Goal: Task Accomplishment & Management: Use online tool/utility

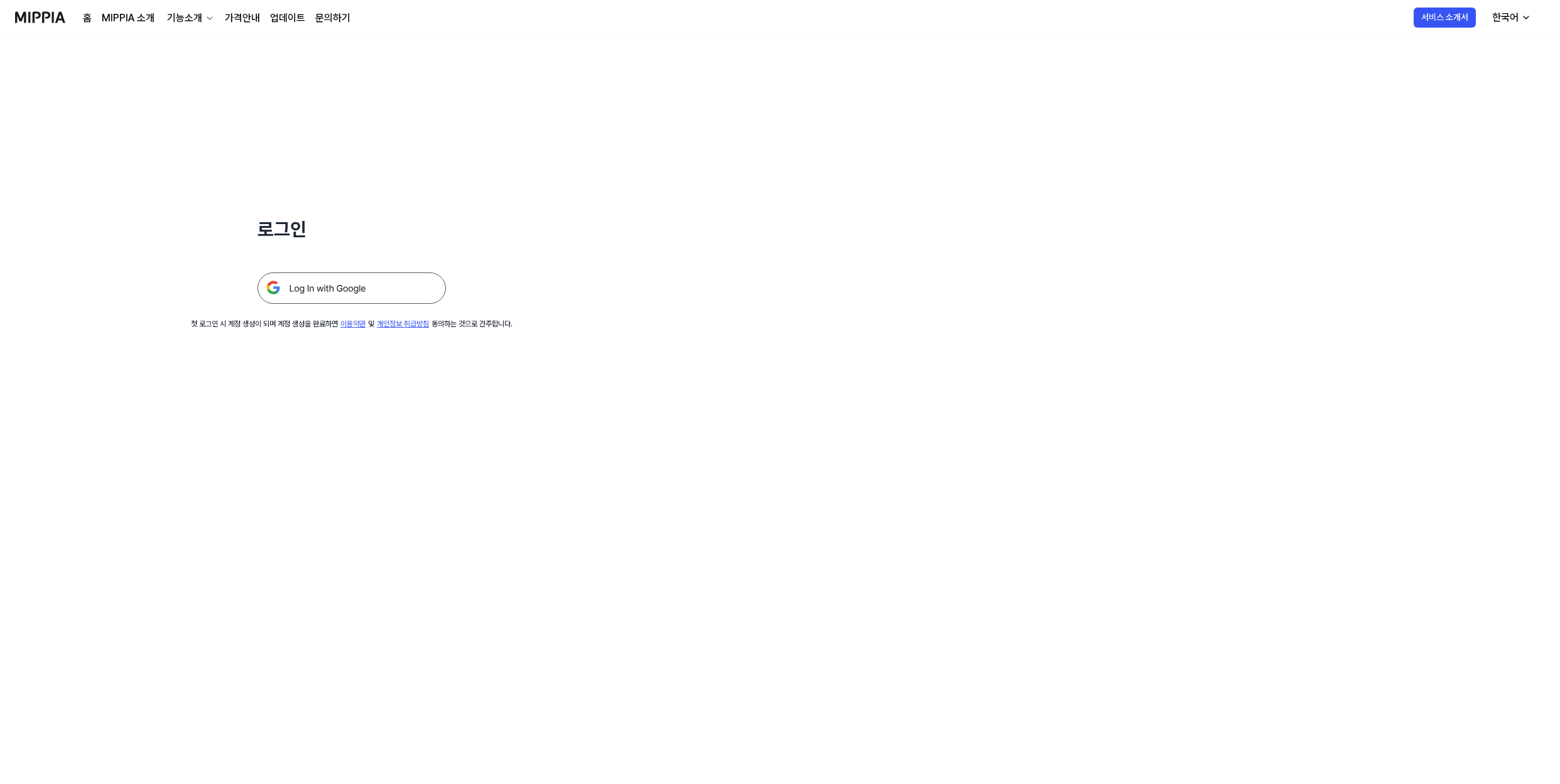
click at [401, 294] on img at bounding box center [352, 288] width 189 height 31
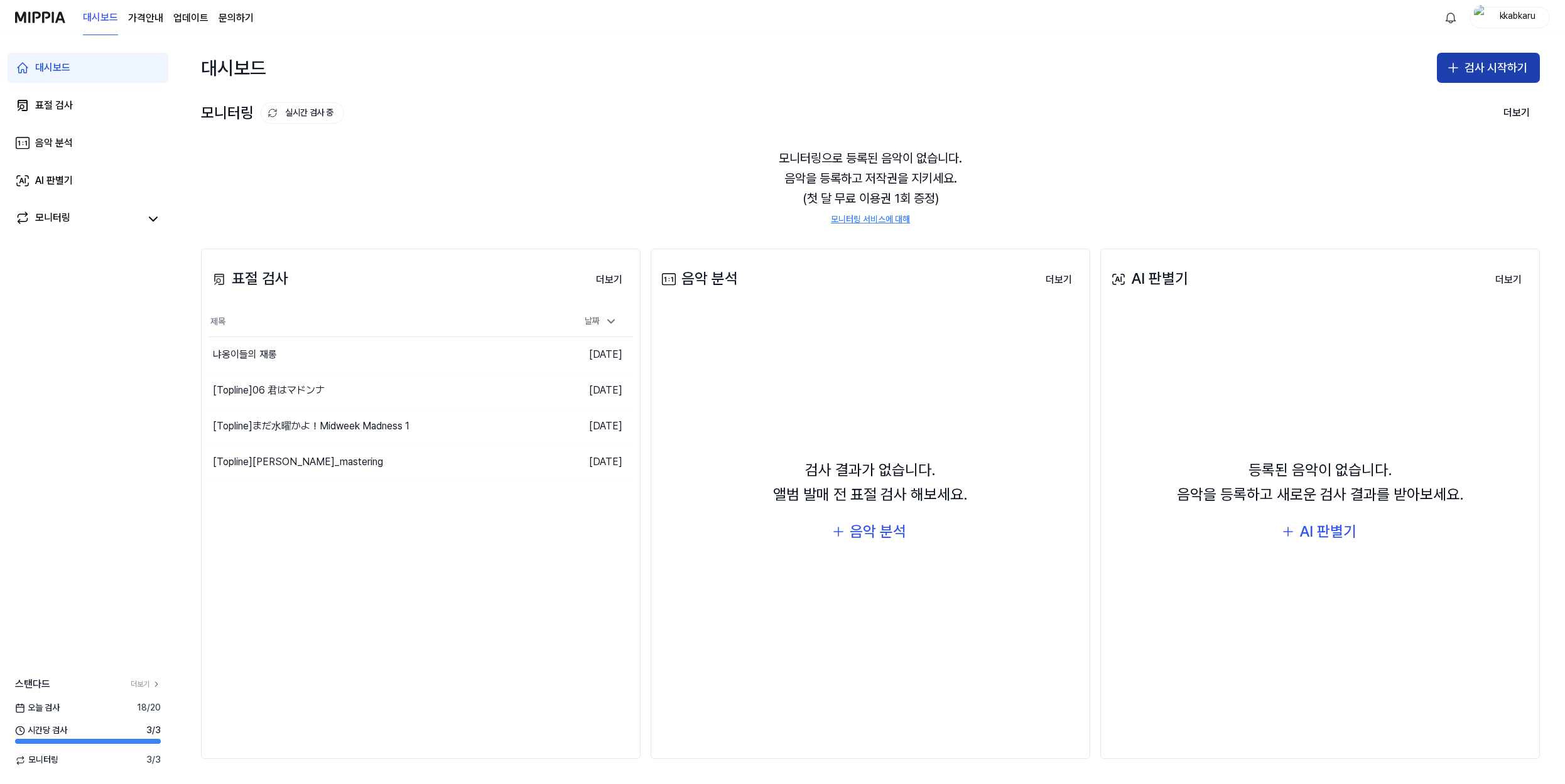
click at [1493, 67] on button "검사 시작하기" at bounding box center [1488, 67] width 103 height 30
click at [1460, 105] on button "표절 검사" at bounding box center [1464, 102] width 139 height 22
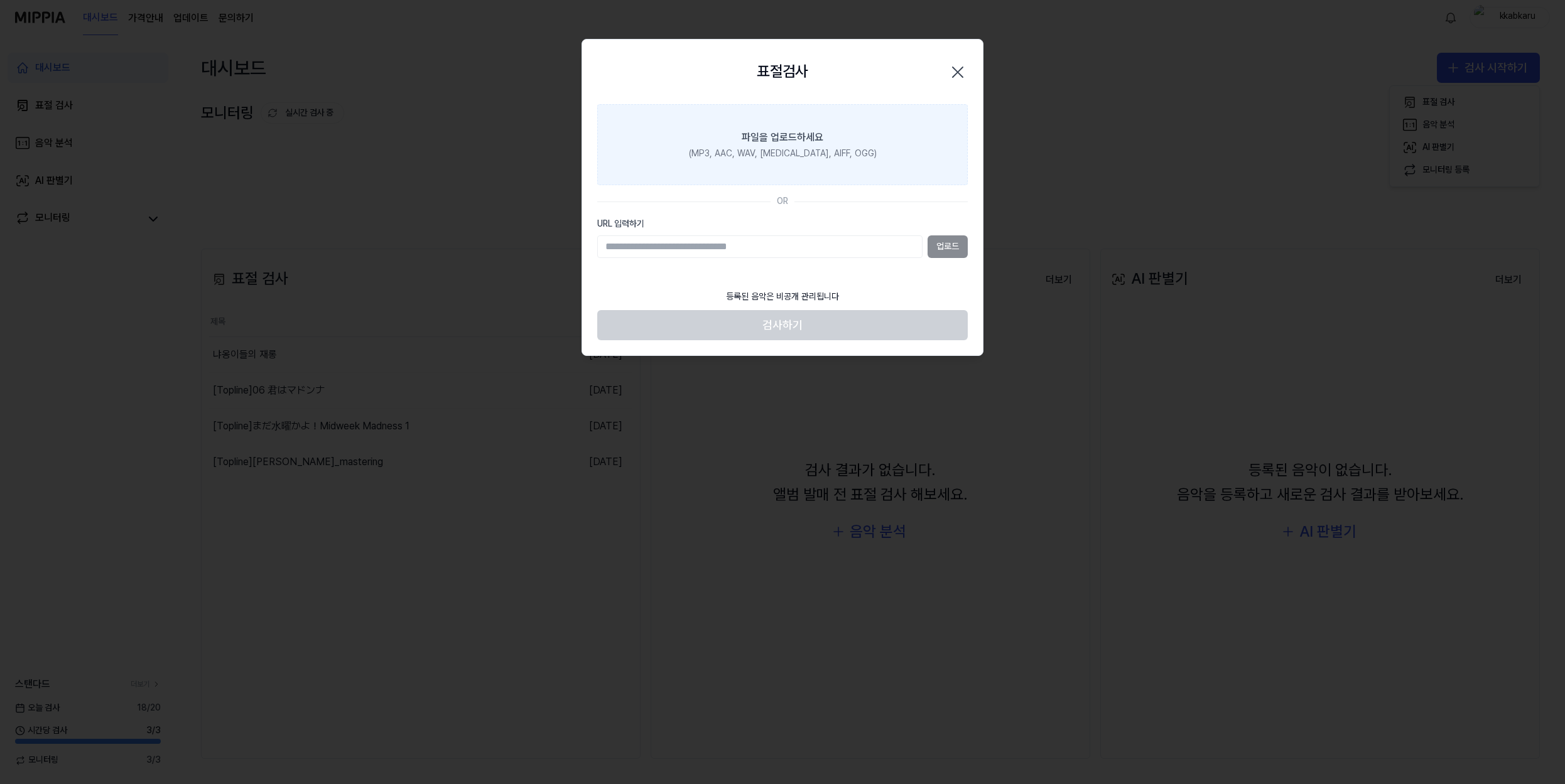
click at [863, 161] on label "파일을 업로드하세요 (MP3, AAC, WAV, [MEDICAL_DATA], AIFF, OGG)" at bounding box center [783, 145] width 371 height 81
click at [0, 0] on input "파일을 업로드하세요 (MP3, AAC, WAV, [MEDICAL_DATA], AIFF, OGG)" at bounding box center [0, 0] width 0 height 0
click at [806, 158] on div "(MP3, AAC, WAV, [MEDICAL_DATA], AIFF, OGG)" at bounding box center [783, 154] width 188 height 13
click at [0, 0] on input "파일을 업로드하세요 (MP3, AAC, WAV, [MEDICAL_DATA], AIFF, OGG)" at bounding box center [0, 0] width 0 height 0
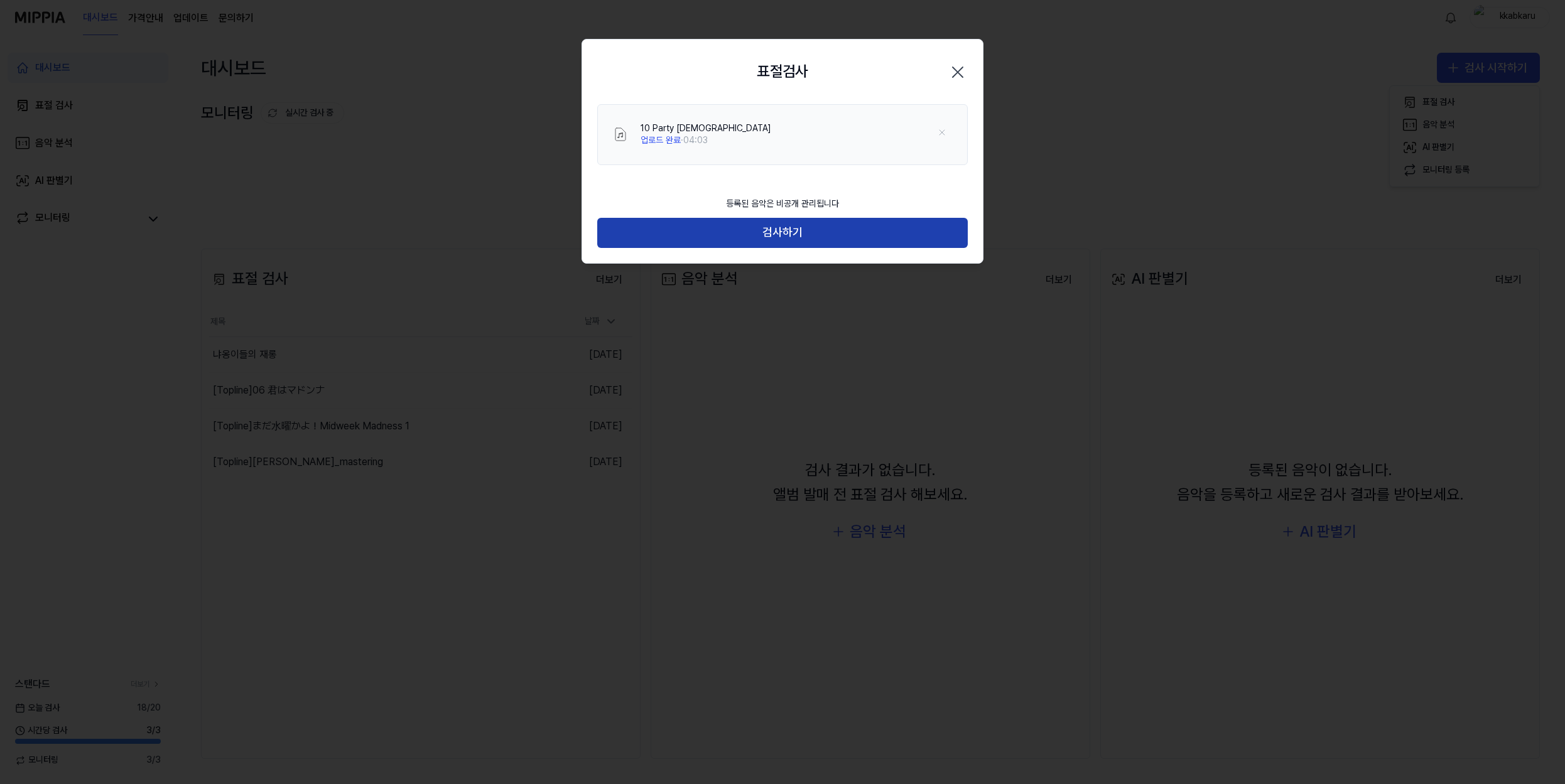
click at [880, 231] on button "검사하기" at bounding box center [783, 233] width 371 height 30
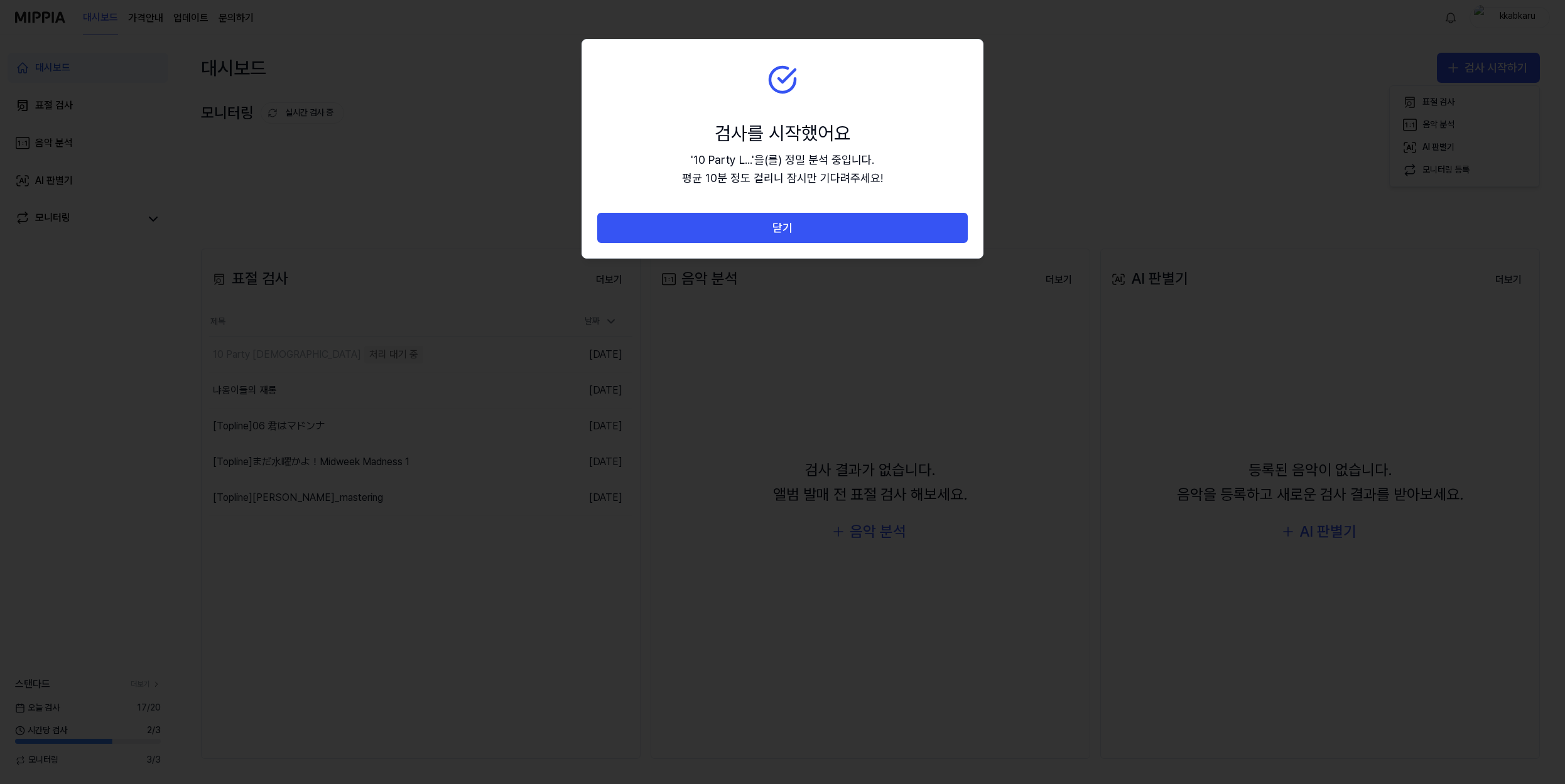
click at [880, 231] on button "닫기" at bounding box center [783, 228] width 371 height 30
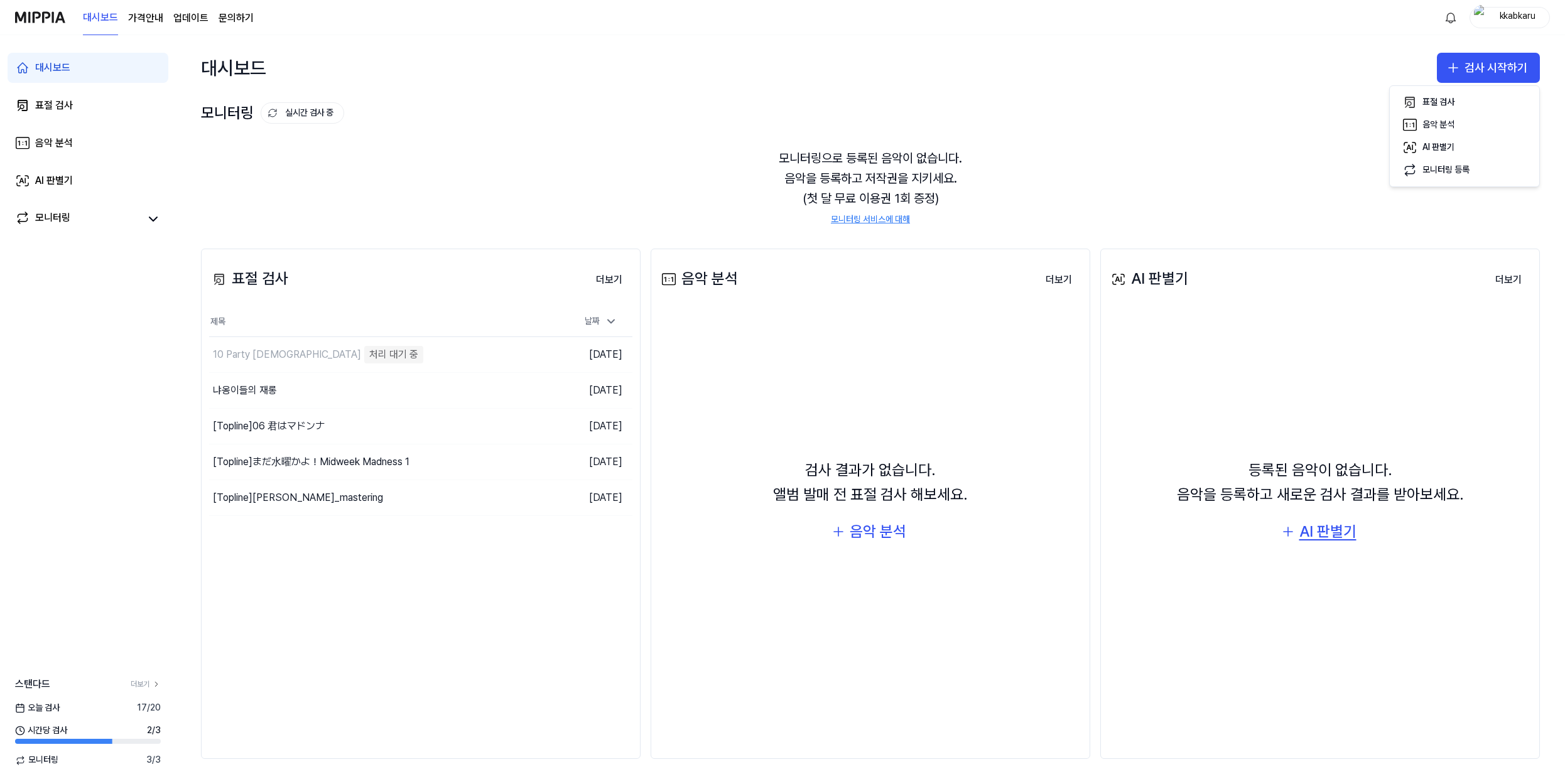
click at [1340, 535] on div "AI 판별기" at bounding box center [1328, 531] width 57 height 24
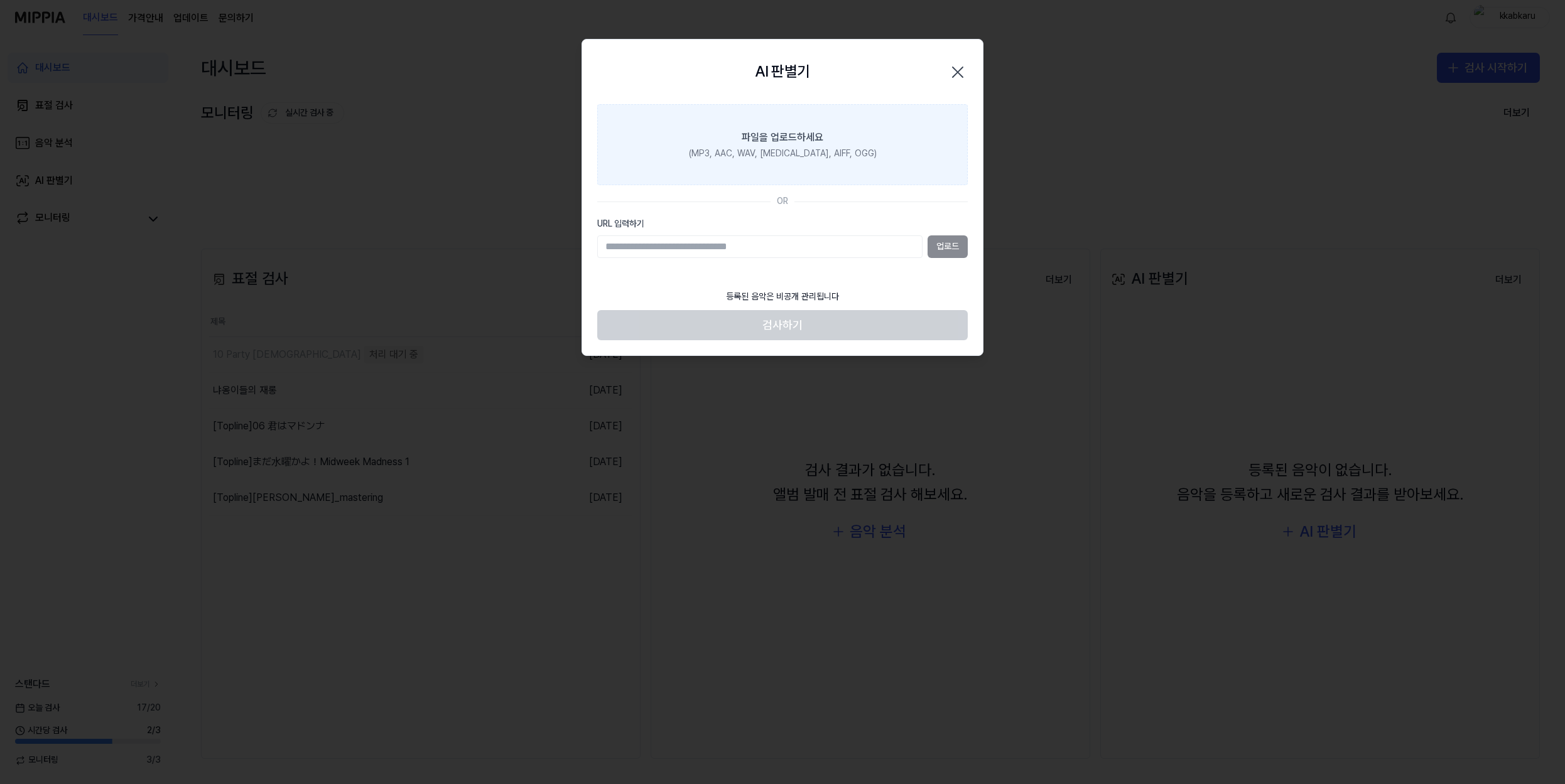
click at [882, 131] on label "파일을 업로드하세요 (MP3, AAC, WAV, [MEDICAL_DATA], AIFF, OGG)" at bounding box center [783, 145] width 371 height 81
click at [0, 0] on input "파일을 업로드하세요 (MP3, AAC, WAV, [MEDICAL_DATA], AIFF, OGG)" at bounding box center [0, 0] width 0 height 0
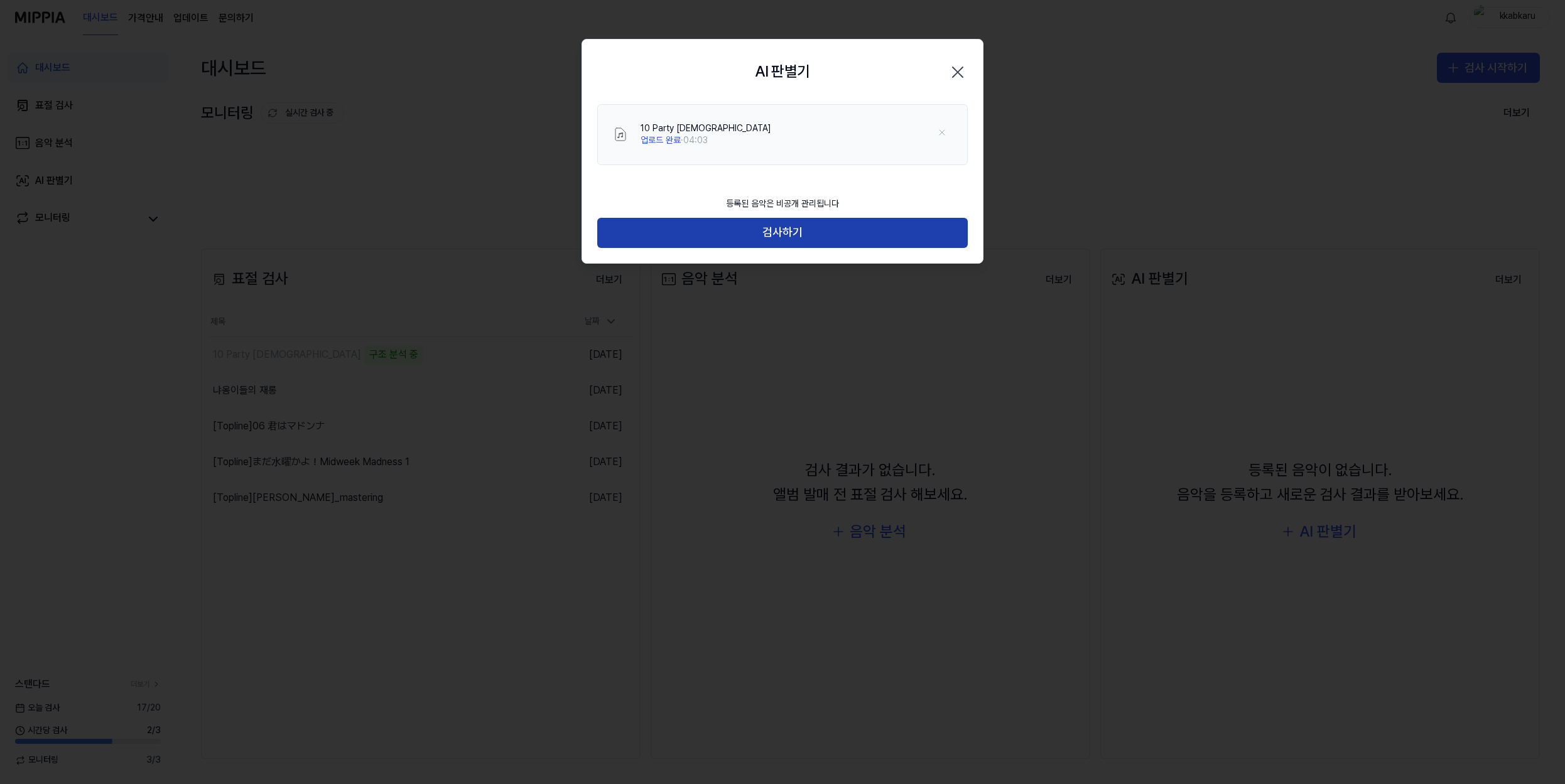
click at [803, 226] on button "검사하기" at bounding box center [783, 233] width 371 height 30
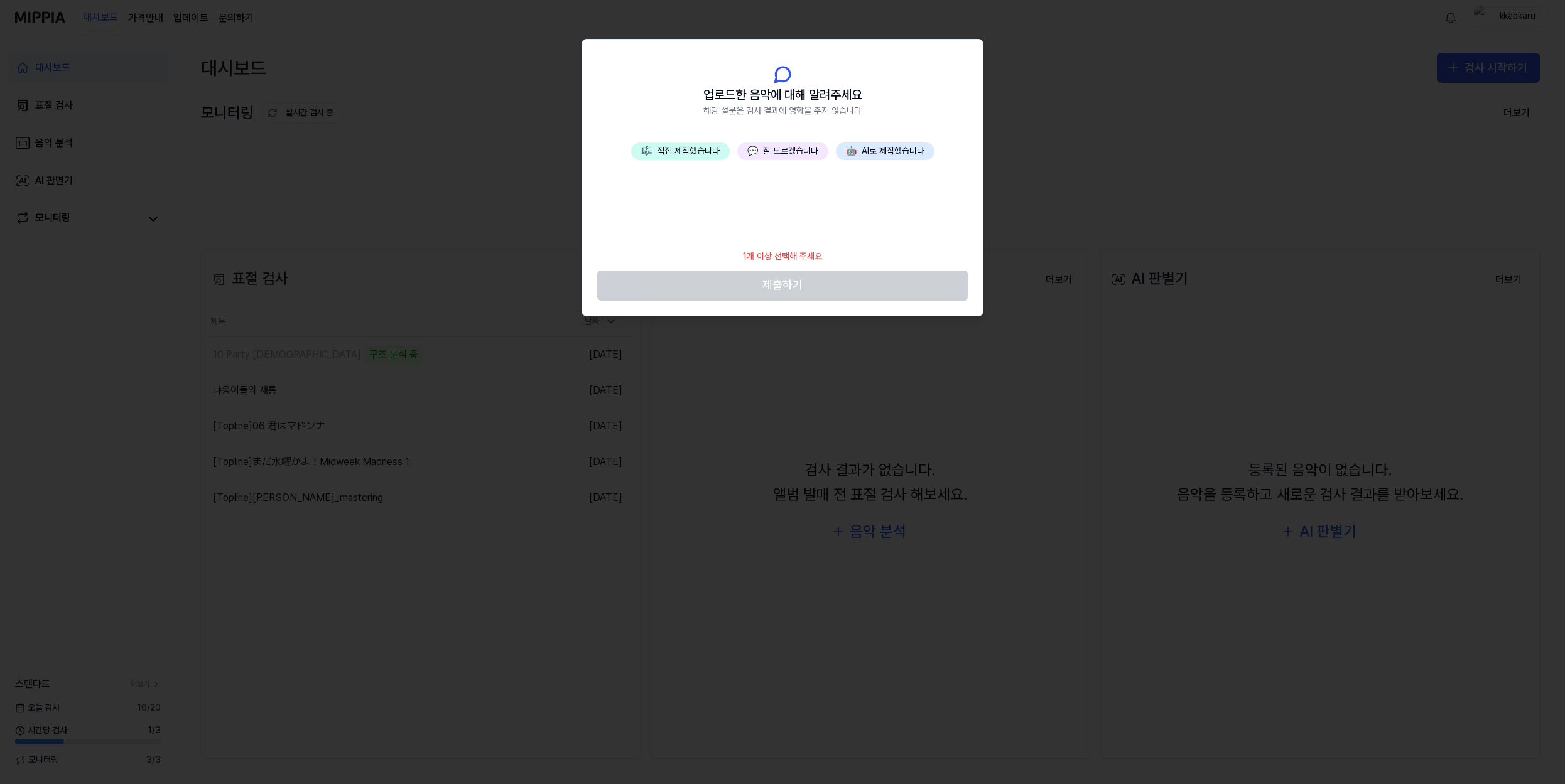
click at [701, 155] on button "🎼 직접 제작했습니다" at bounding box center [680, 151] width 99 height 17
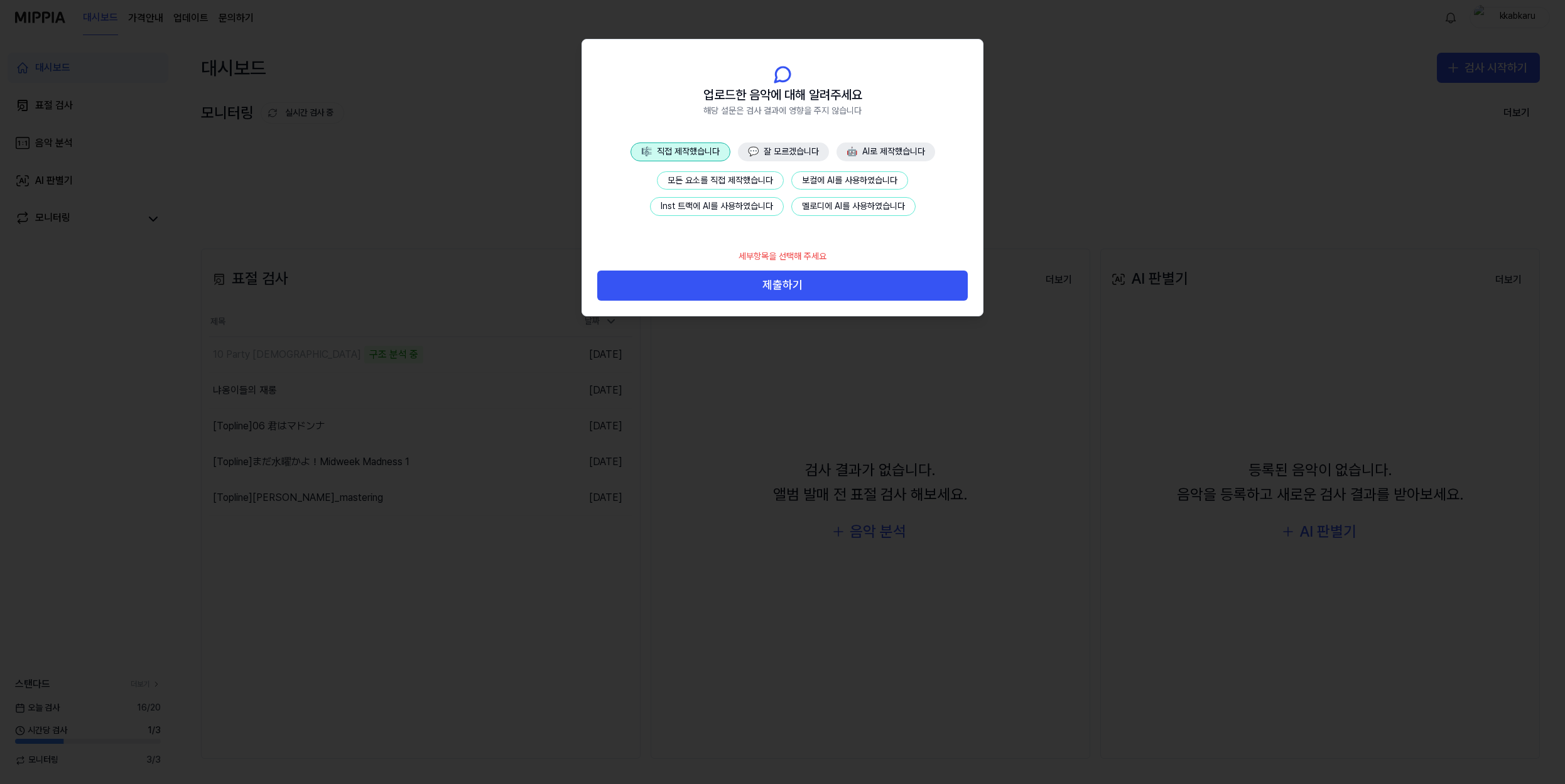
click at [733, 186] on button "모든 요소를 직접 제작했습니다" at bounding box center [721, 180] width 127 height 19
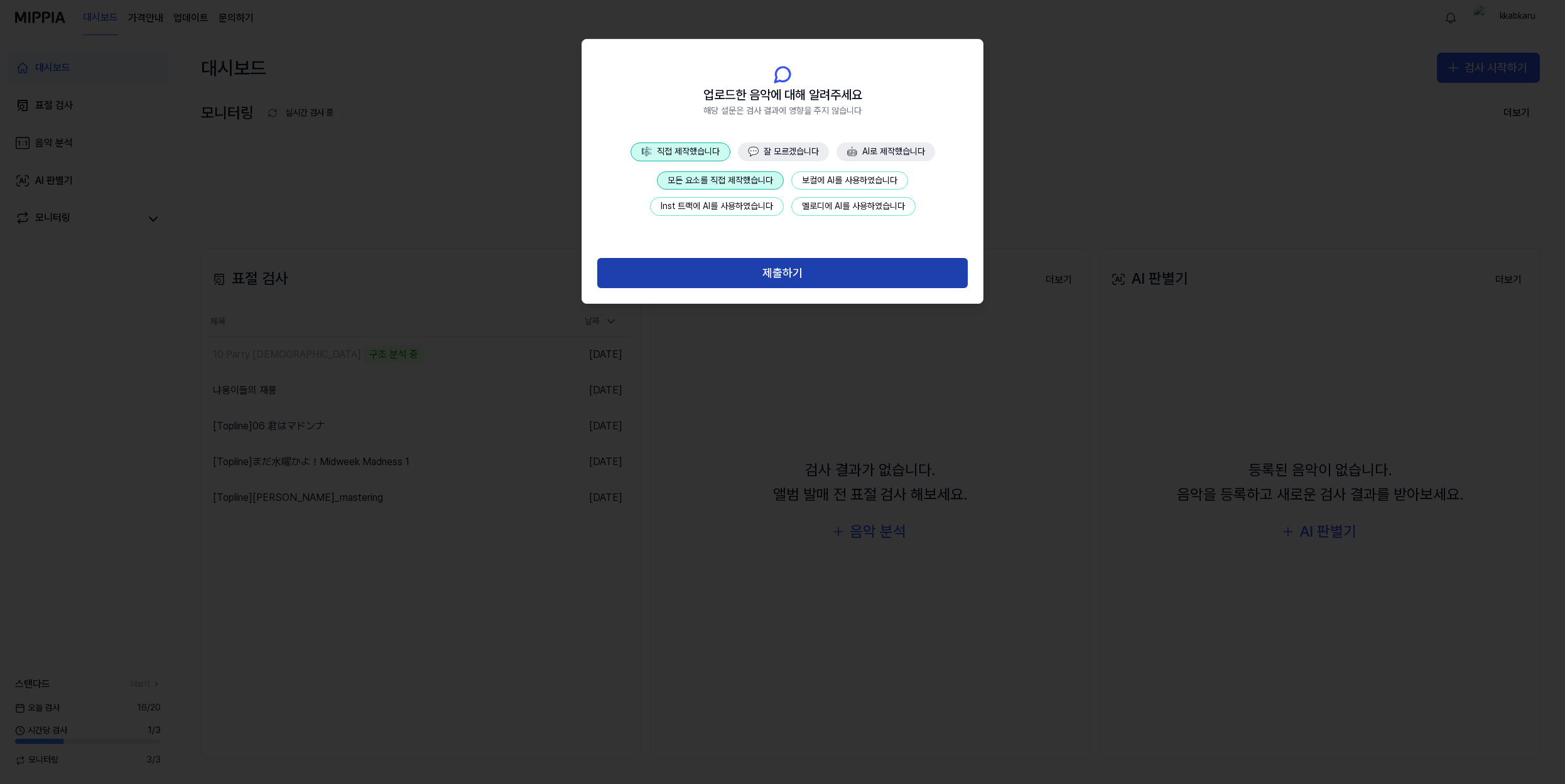
click at [766, 268] on button "제출하기" at bounding box center [783, 273] width 371 height 30
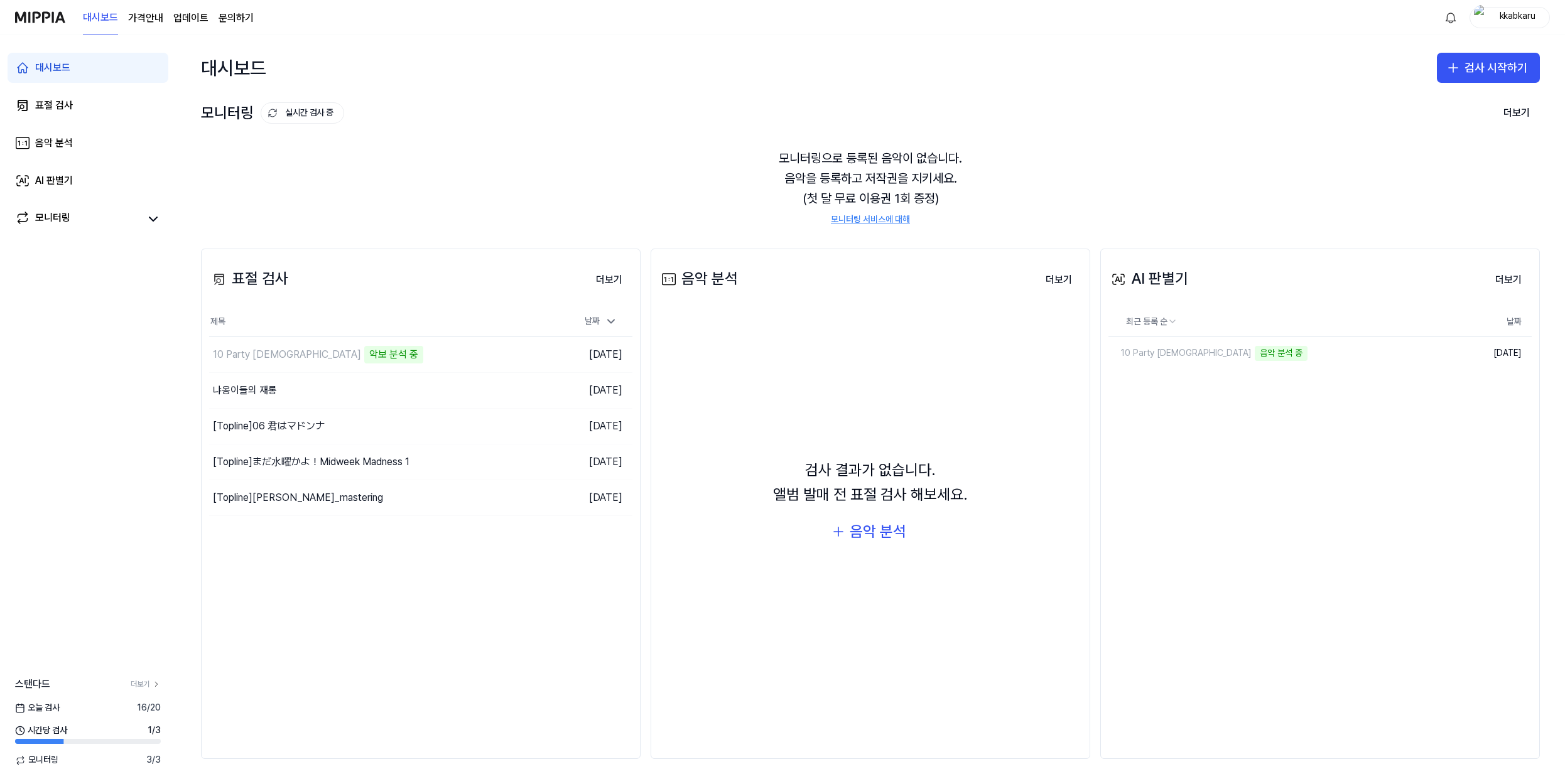
click at [894, 217] on link "모니터링 서비스에 대해" at bounding box center [870, 220] width 79 height 13
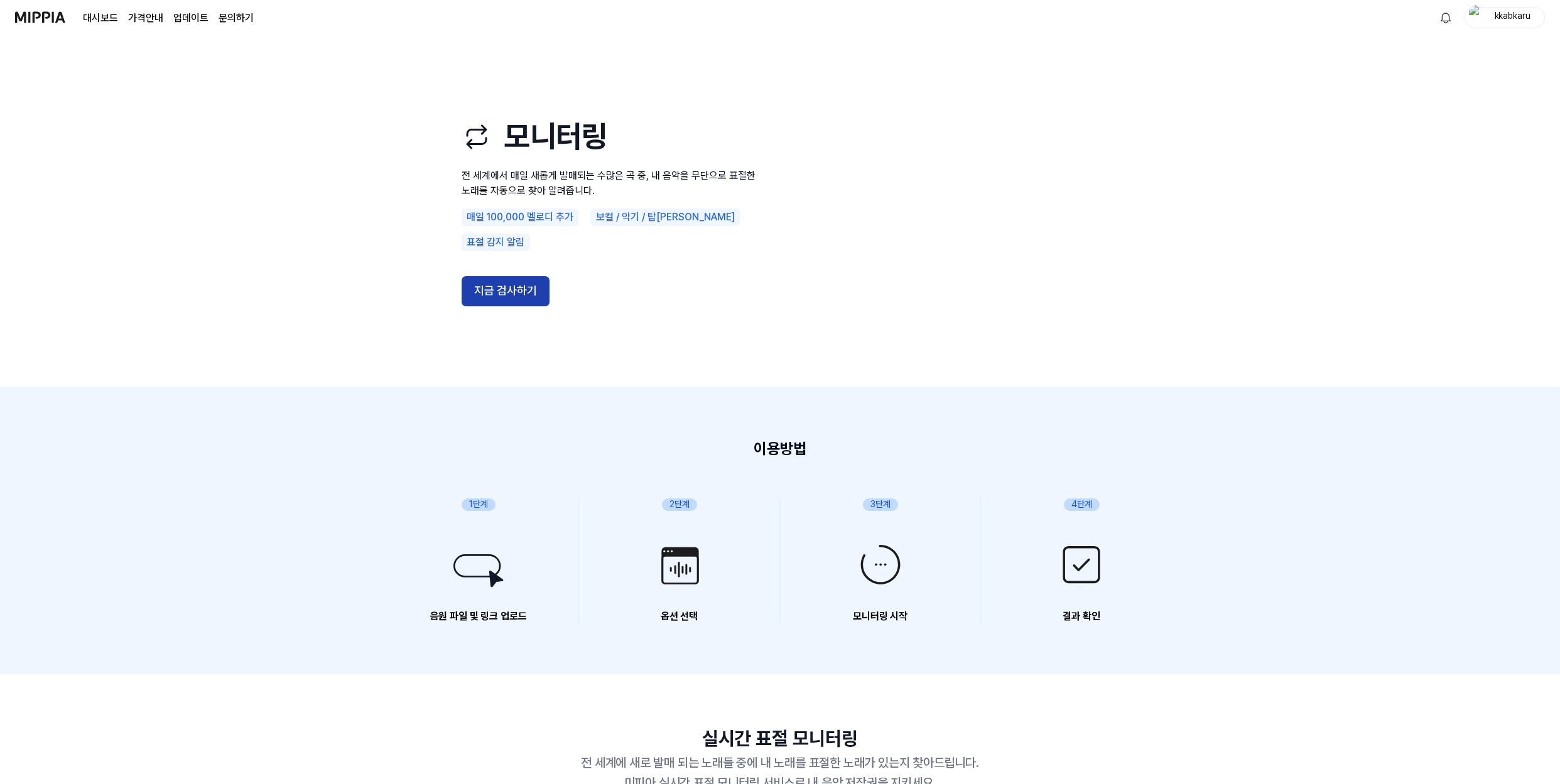
click at [532, 278] on button "지금 검사하기" at bounding box center [505, 291] width 88 height 30
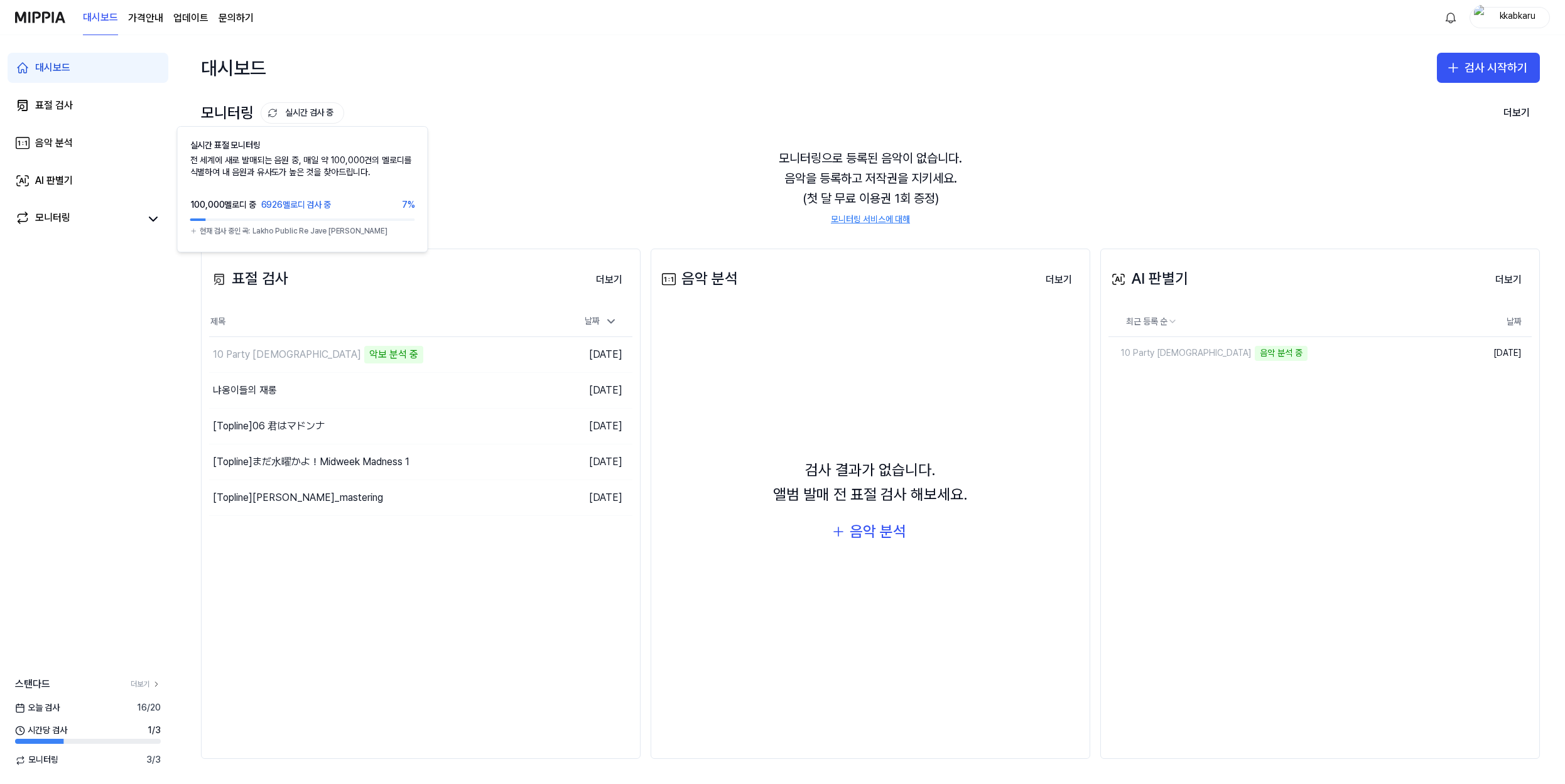
click at [308, 113] on button "실시간 검사 중" at bounding box center [303, 113] width 83 height 21
click at [86, 104] on link "표절 검사" at bounding box center [88, 105] width 161 height 30
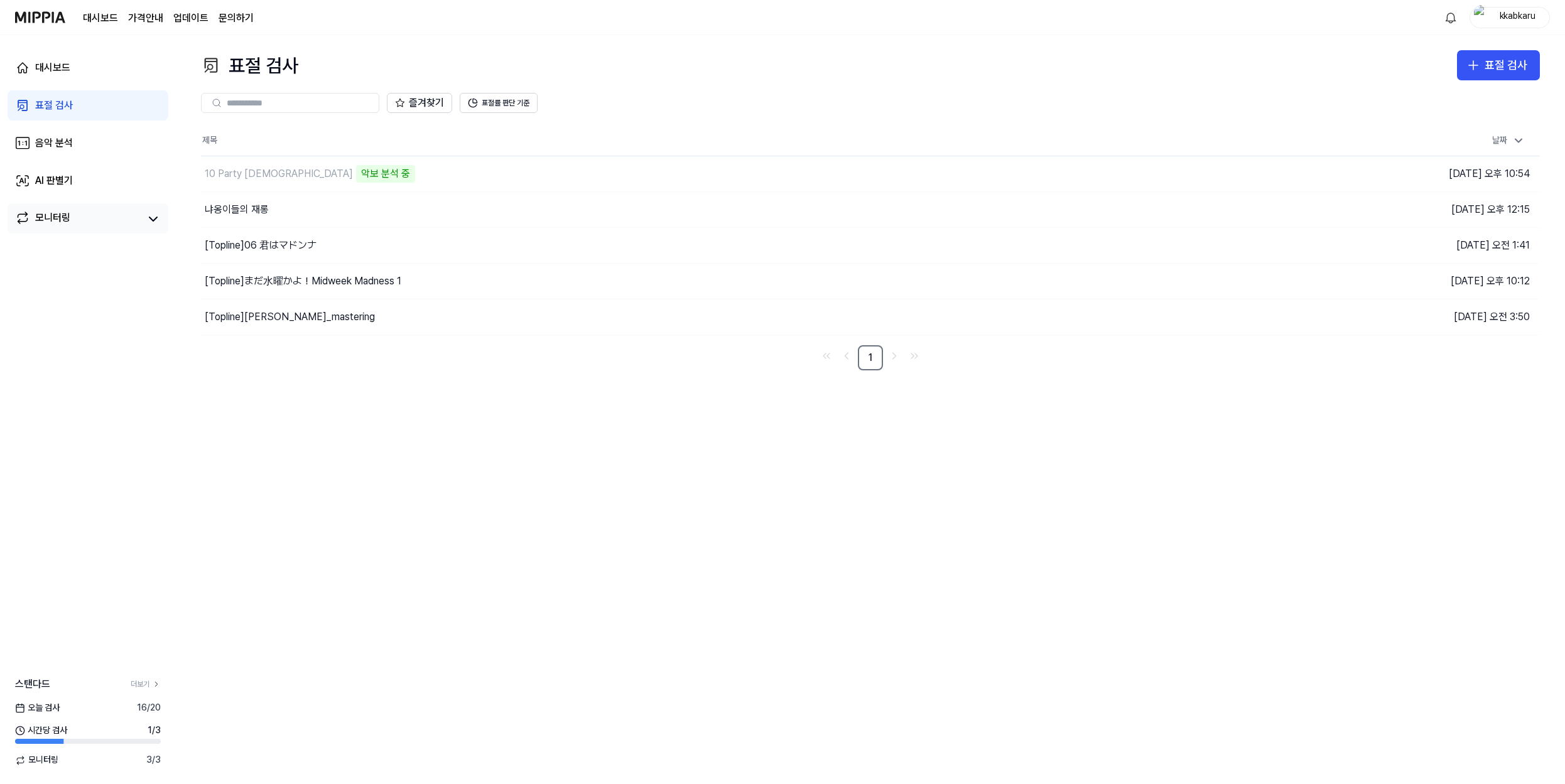
click at [62, 210] on div "모니터링" at bounding box center [53, 219] width 35 height 17
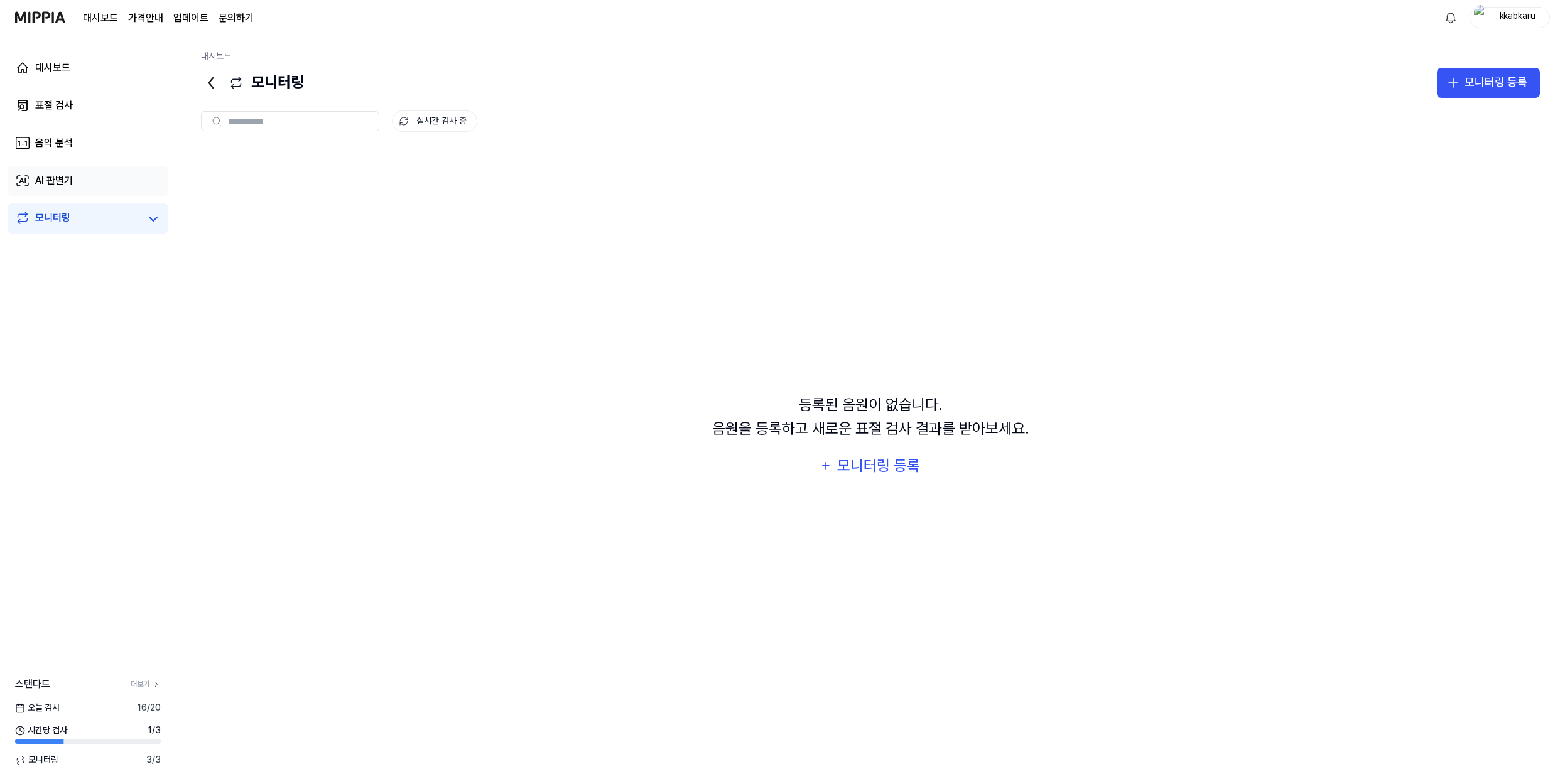
click at [74, 182] on link "AI 판별기" at bounding box center [88, 181] width 161 height 30
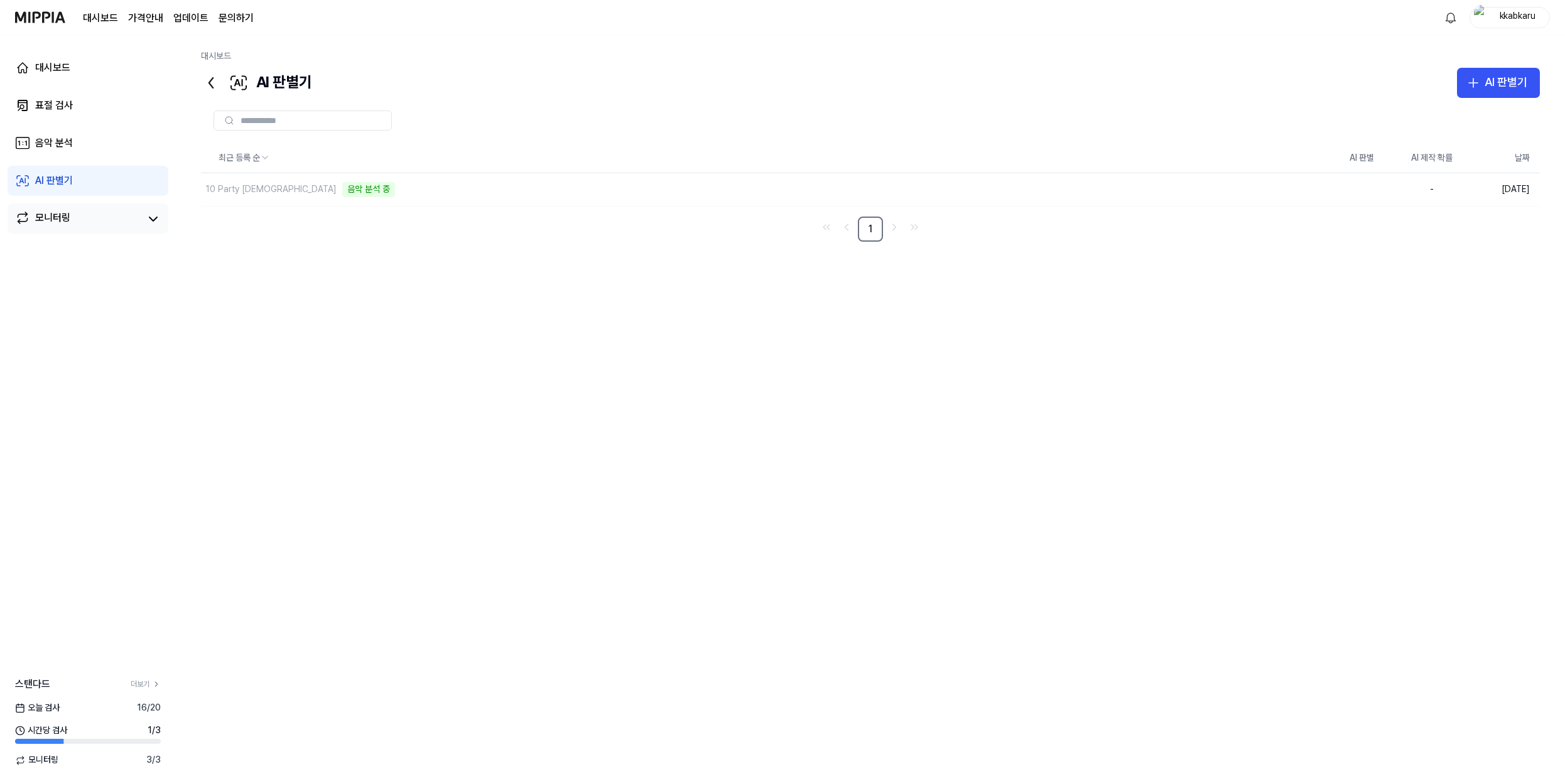
click at [101, 221] on link "모니터링" at bounding box center [78, 219] width 126 height 17
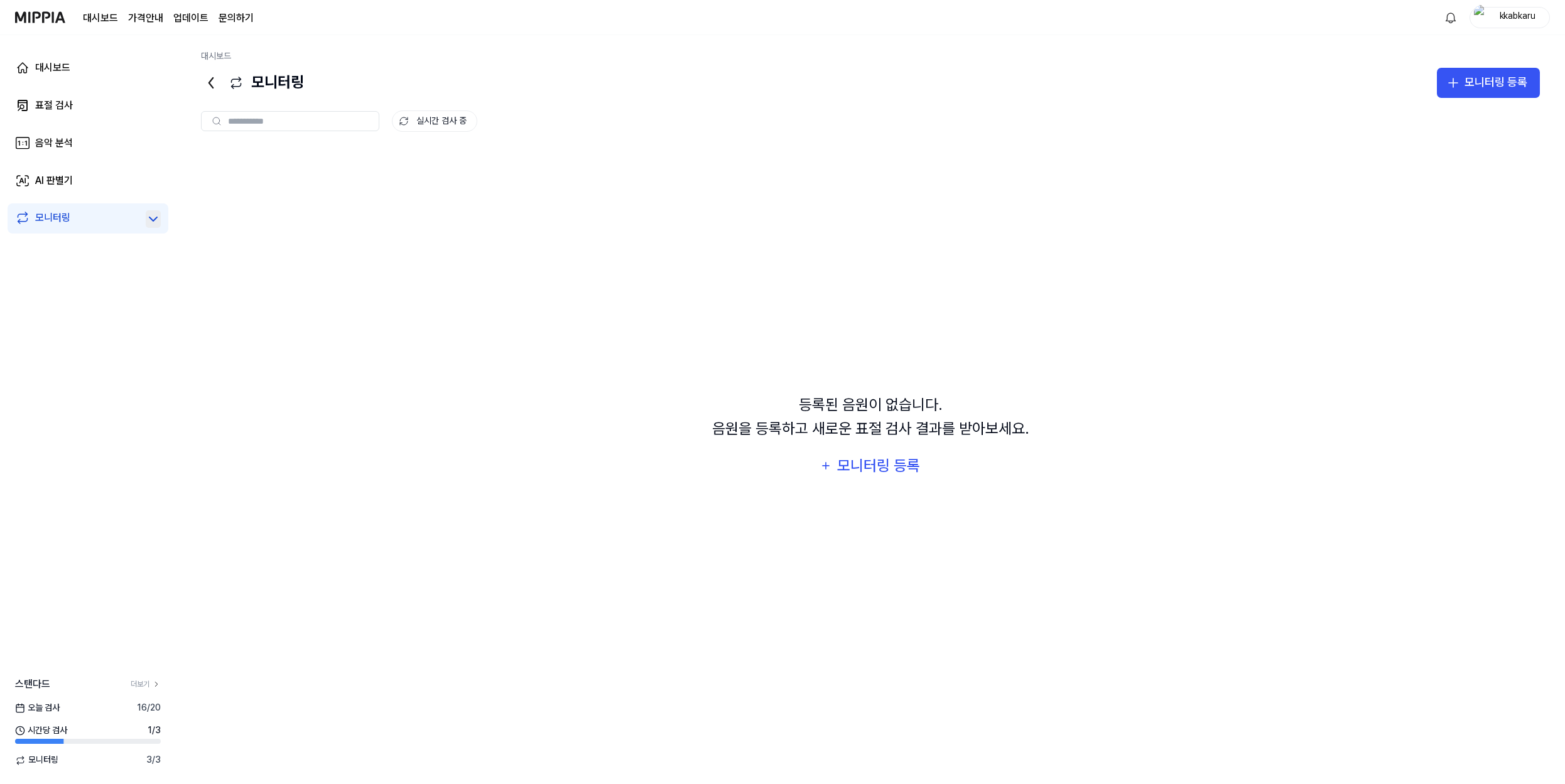
click at [151, 221] on icon at bounding box center [153, 219] width 15 height 15
click at [155, 221] on icon at bounding box center [153, 219] width 15 height 15
click at [116, 178] on link "AI 판별기" at bounding box center [88, 181] width 161 height 30
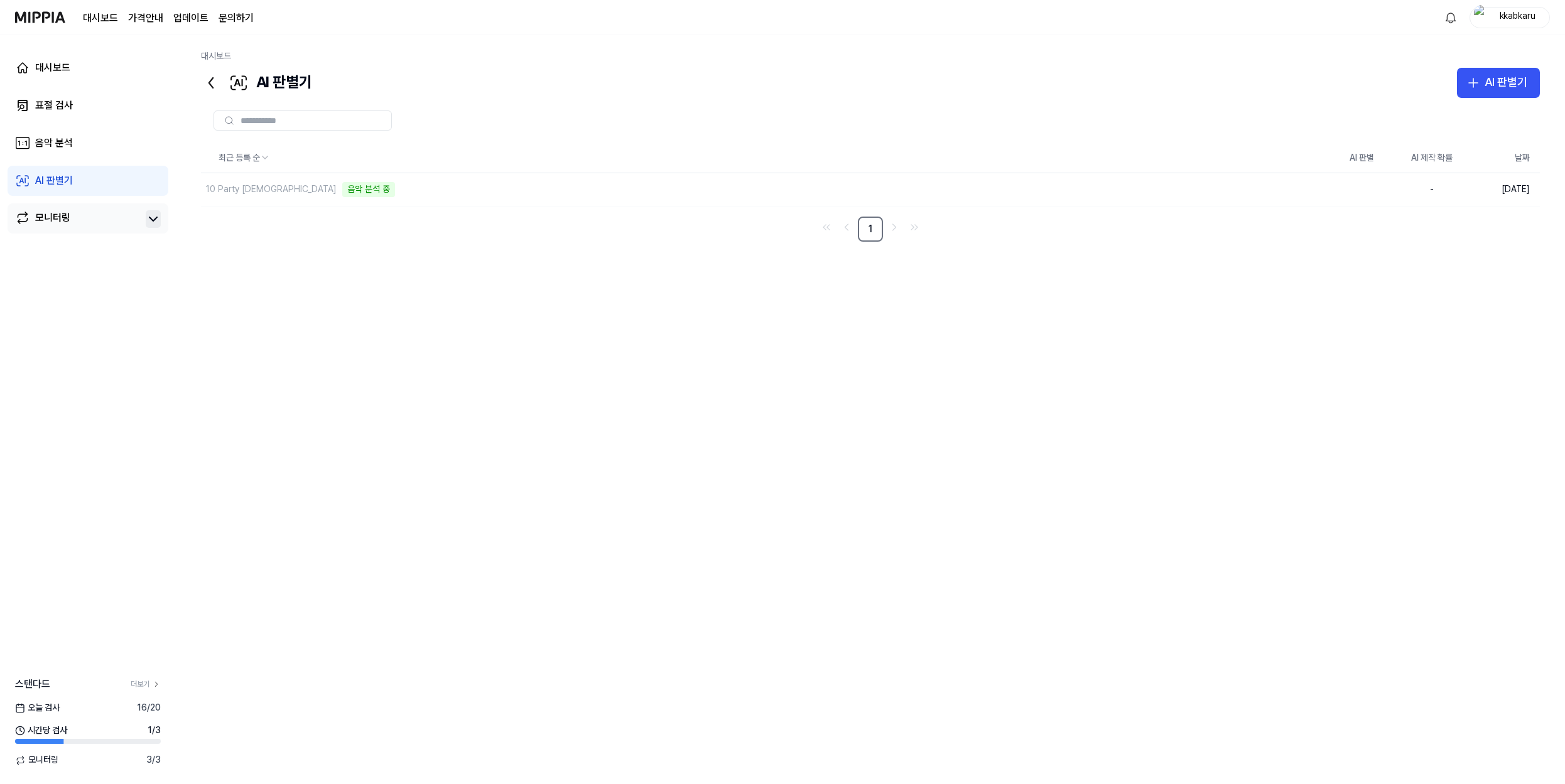
click at [117, 210] on link "모니터링" at bounding box center [78, 219] width 126 height 17
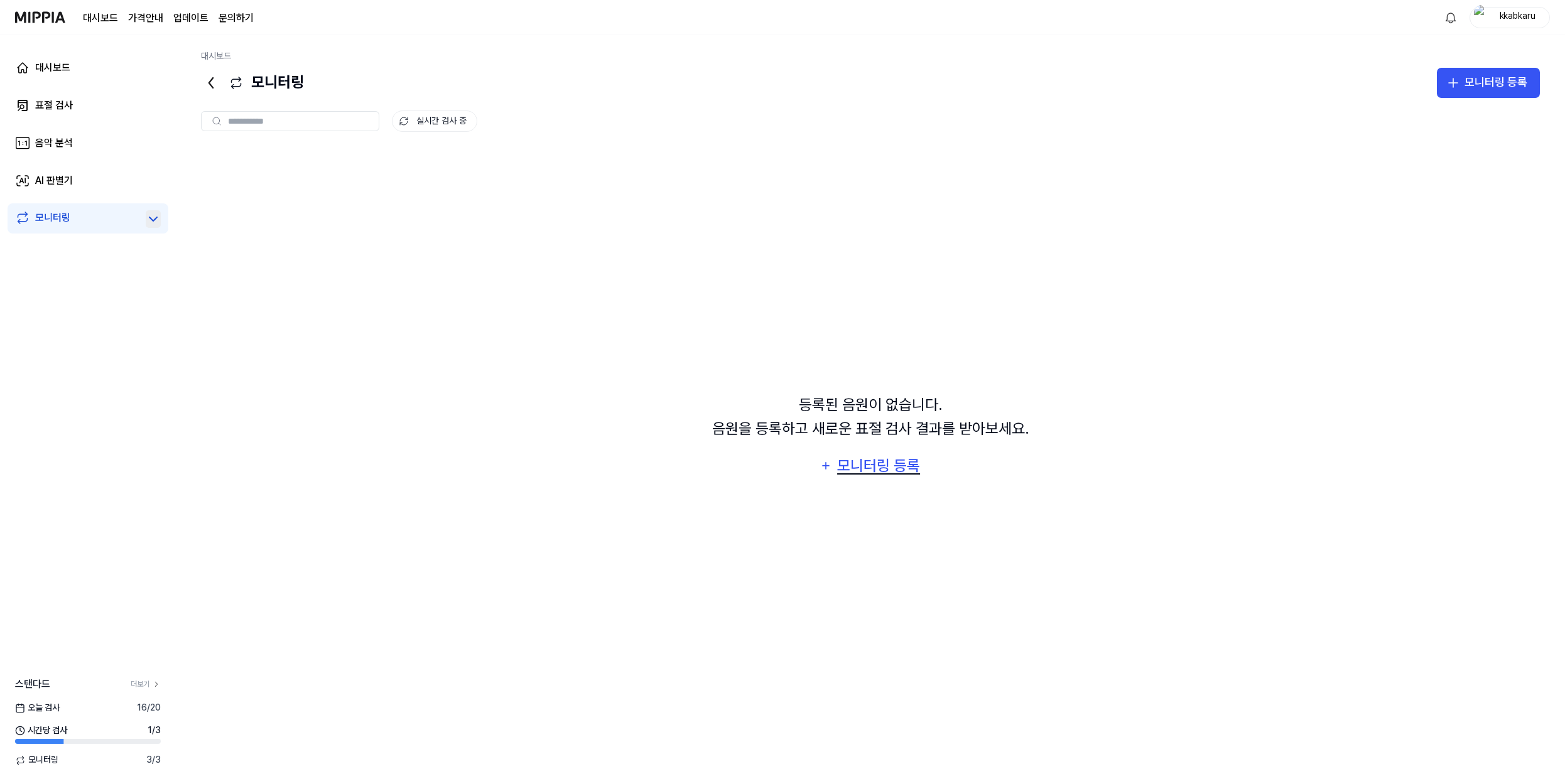
click at [871, 478] on button "모니터링 등록" at bounding box center [871, 465] width 117 height 30
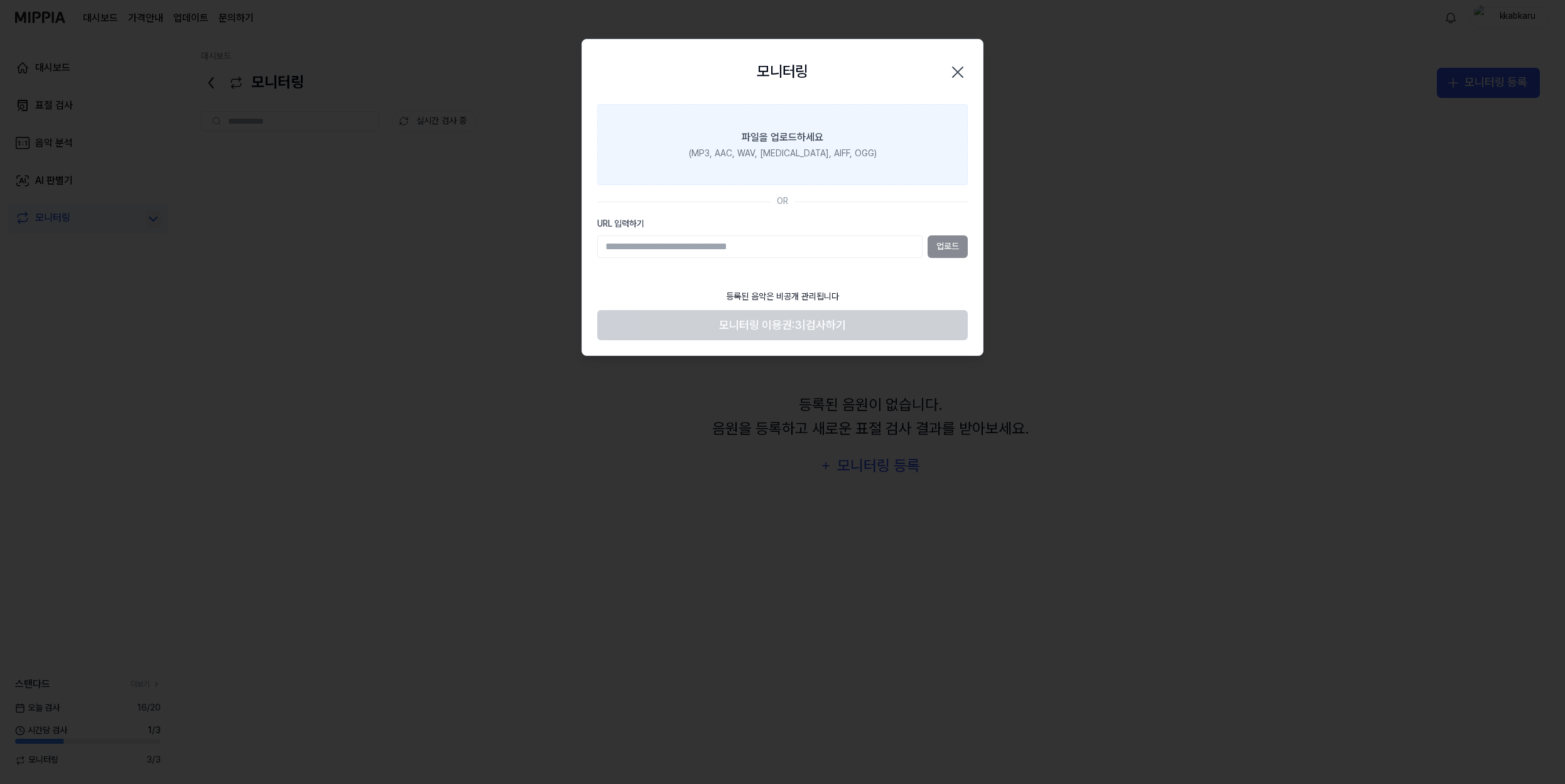
click at [862, 148] on label "파일을 업로드하세요 (MP3, AAC, WAV, [MEDICAL_DATA], AIFF, OGG)" at bounding box center [783, 145] width 371 height 81
click at [0, 0] on input "파일을 업로드하세요 (MP3, AAC, WAV, [MEDICAL_DATA], AIFF, OGG)" at bounding box center [0, 0] width 0 height 0
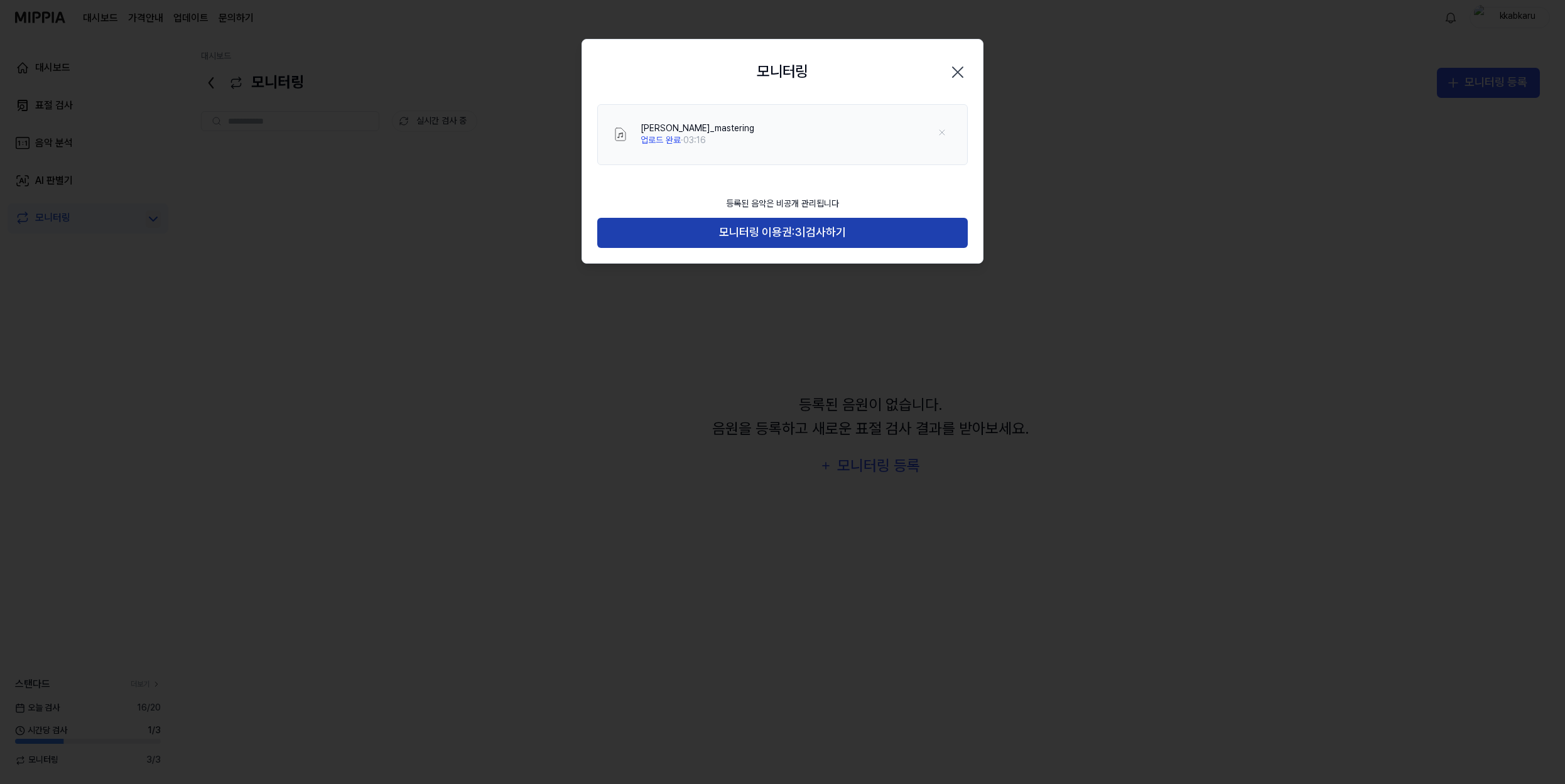
click at [898, 224] on button "모니터링 이용권: 3 | 검사하기" at bounding box center [783, 233] width 371 height 30
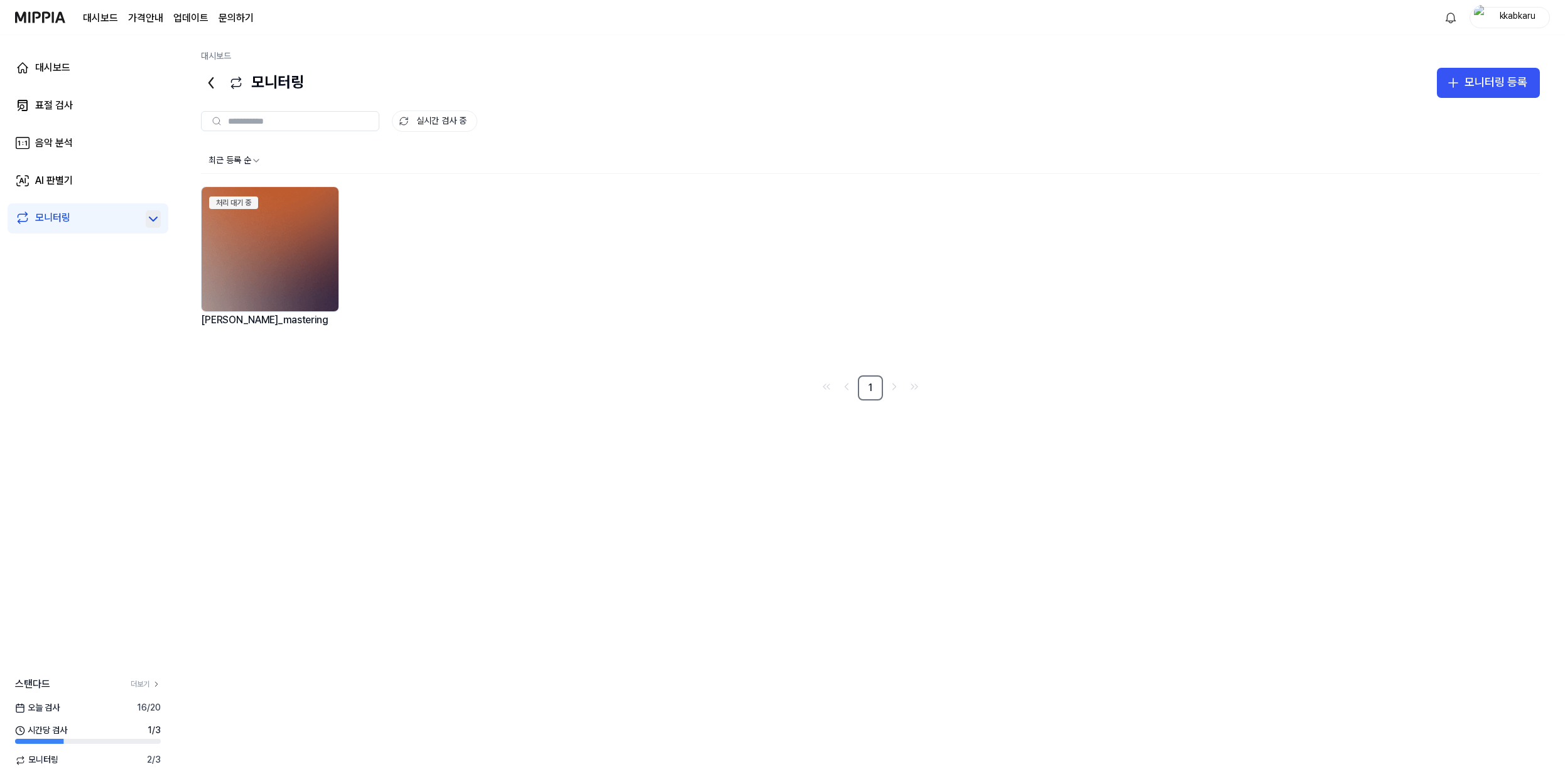
click at [881, 238] on div "처리 대기 중 [PERSON_NAME]_mastering" at bounding box center [870, 276] width 1339 height 179
click at [100, 71] on link "대시보드" at bounding box center [88, 67] width 161 height 30
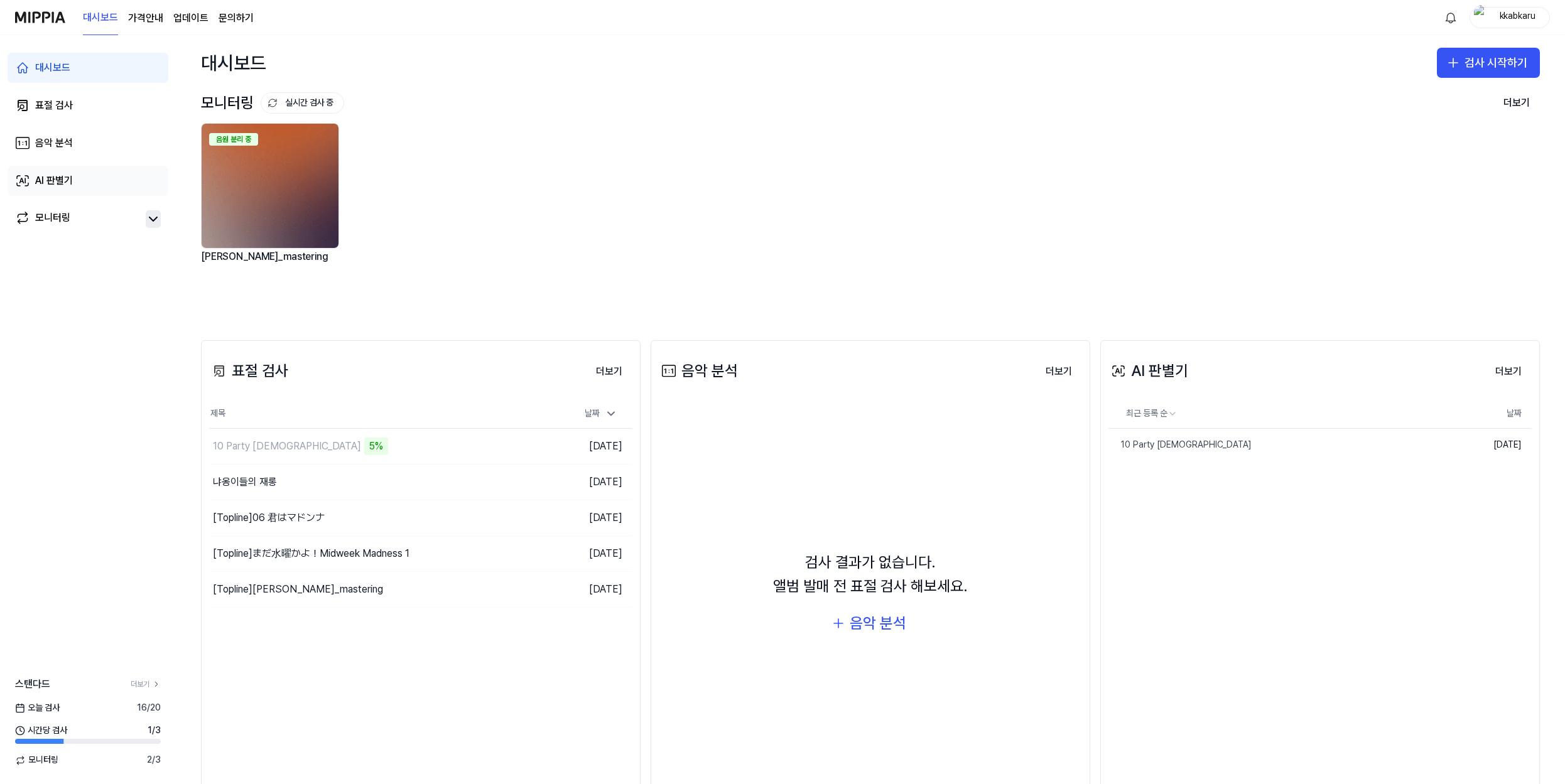
click at [79, 187] on link "AI 판별기" at bounding box center [88, 181] width 161 height 30
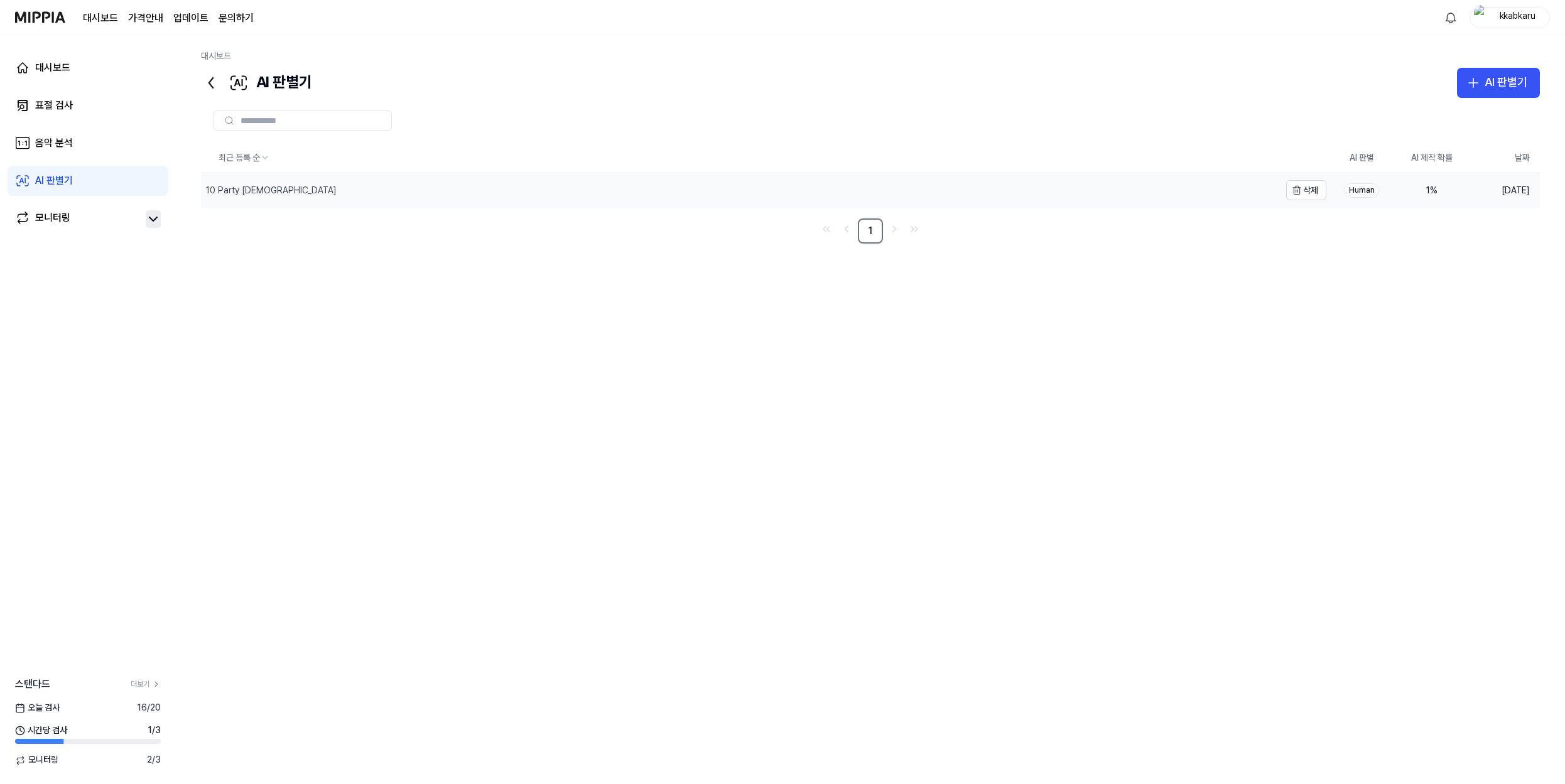
click at [294, 196] on div "10 Party [DEMOGRAPHIC_DATA]" at bounding box center [740, 190] width 1079 height 35
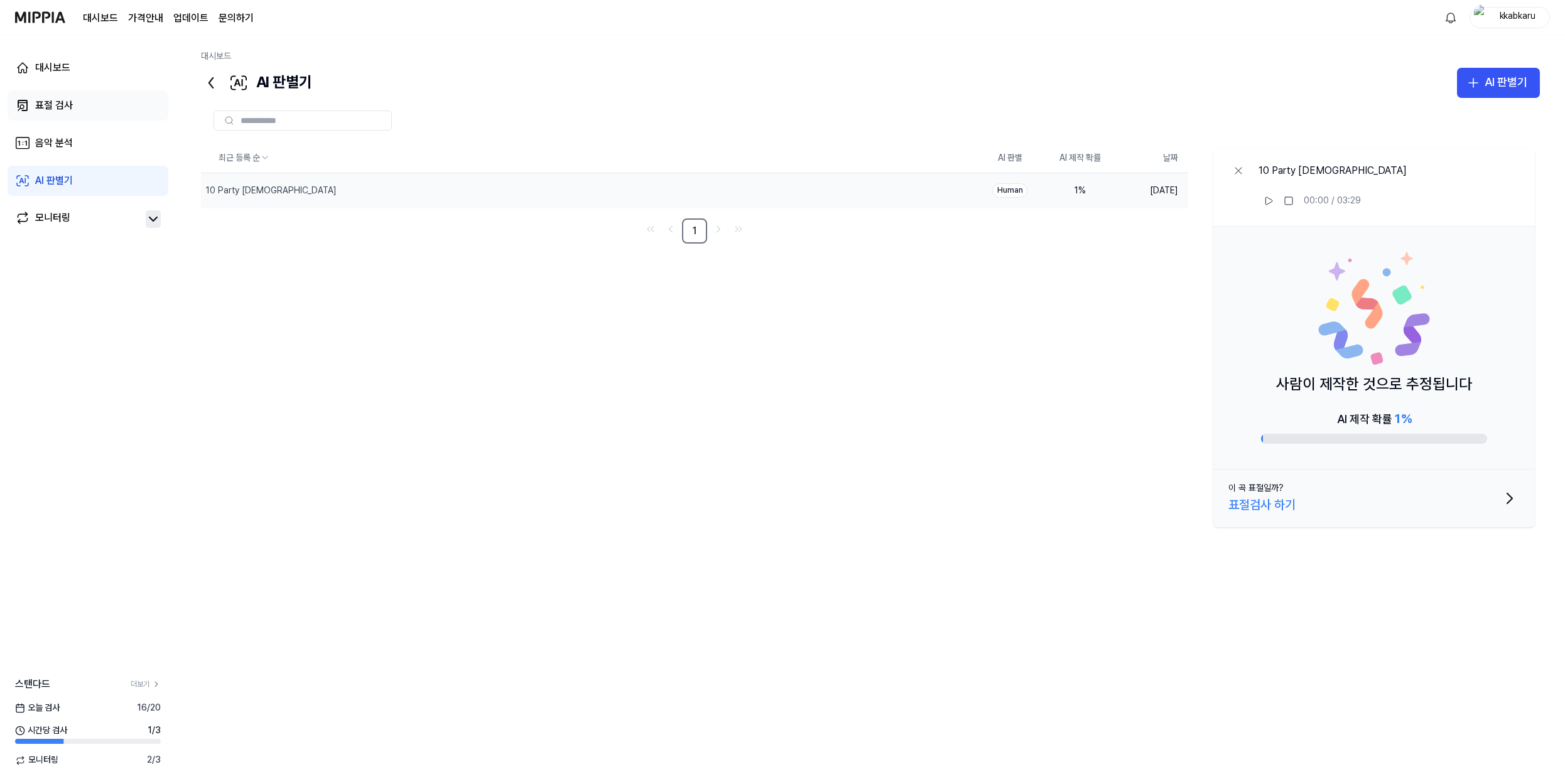
click at [101, 110] on link "표절 검사" at bounding box center [88, 105] width 161 height 30
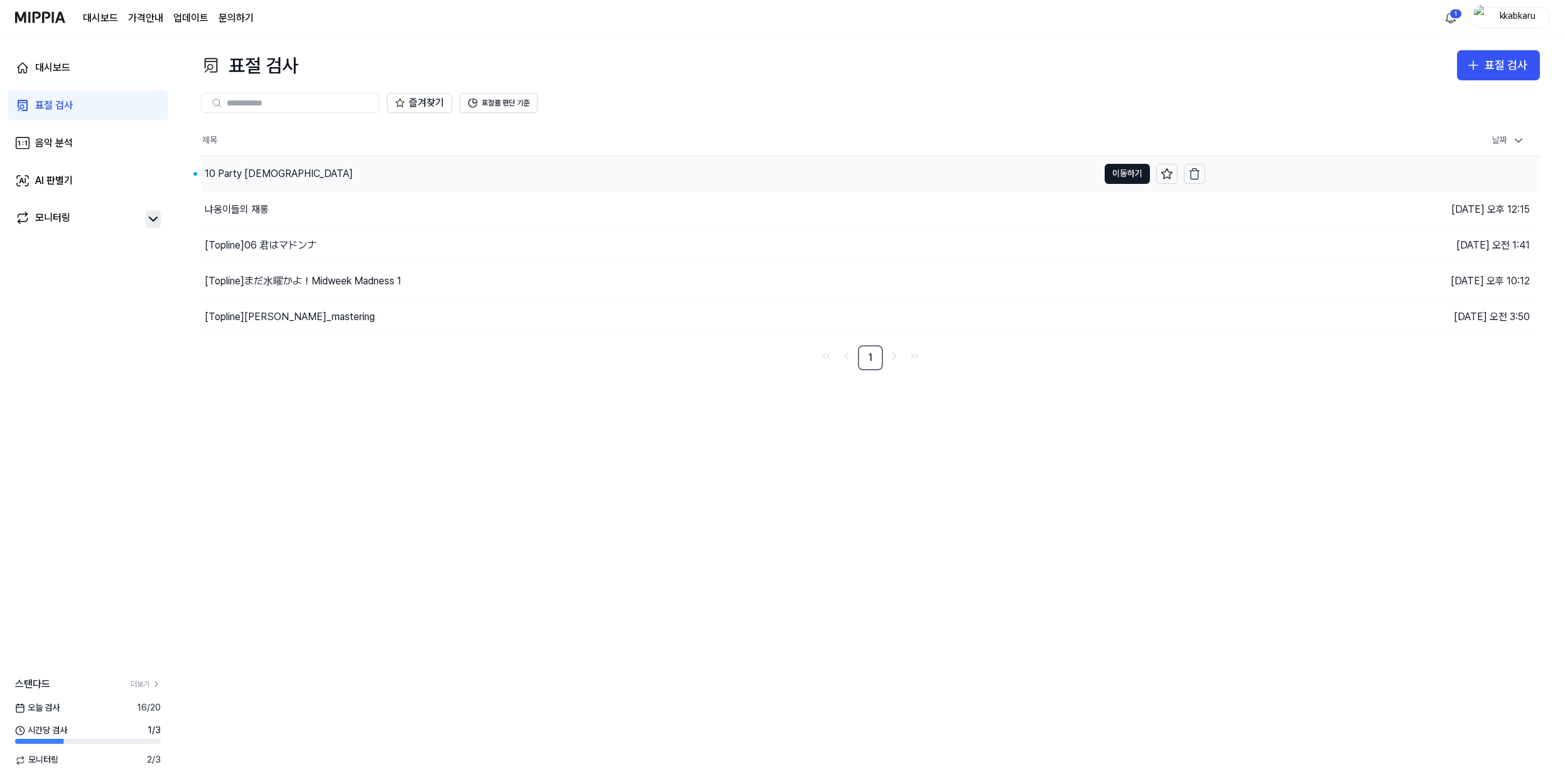
click at [219, 164] on div "10 Party [DEMOGRAPHIC_DATA]" at bounding box center [649, 174] width 898 height 35
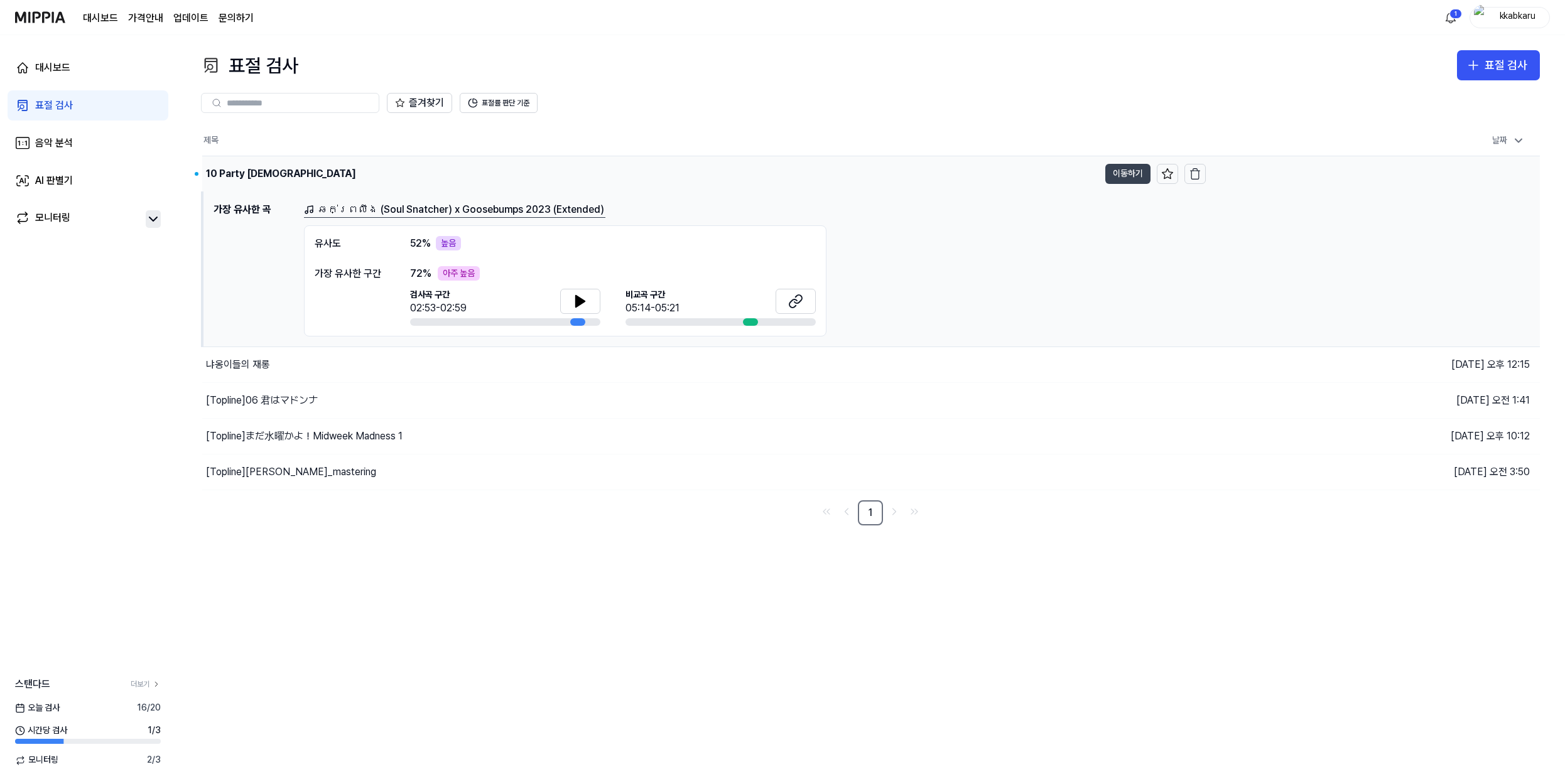
click at [1134, 175] on button "이동하기" at bounding box center [1128, 174] width 46 height 20
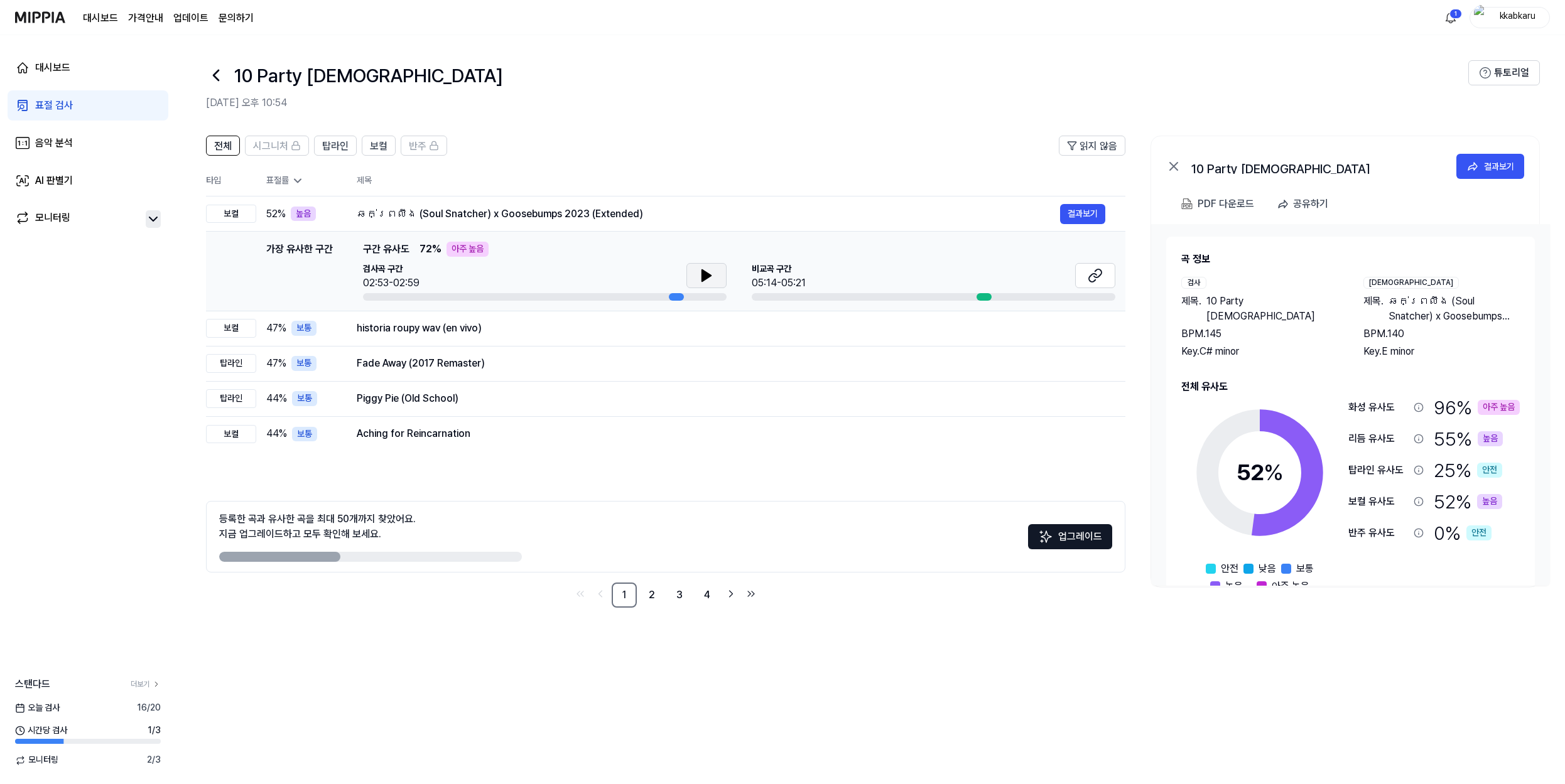
click at [709, 277] on icon at bounding box center [707, 276] width 15 height 15
click at [1096, 279] on icon at bounding box center [1096, 276] width 15 height 15
click at [335, 144] on span "탑라인" at bounding box center [335, 146] width 26 height 15
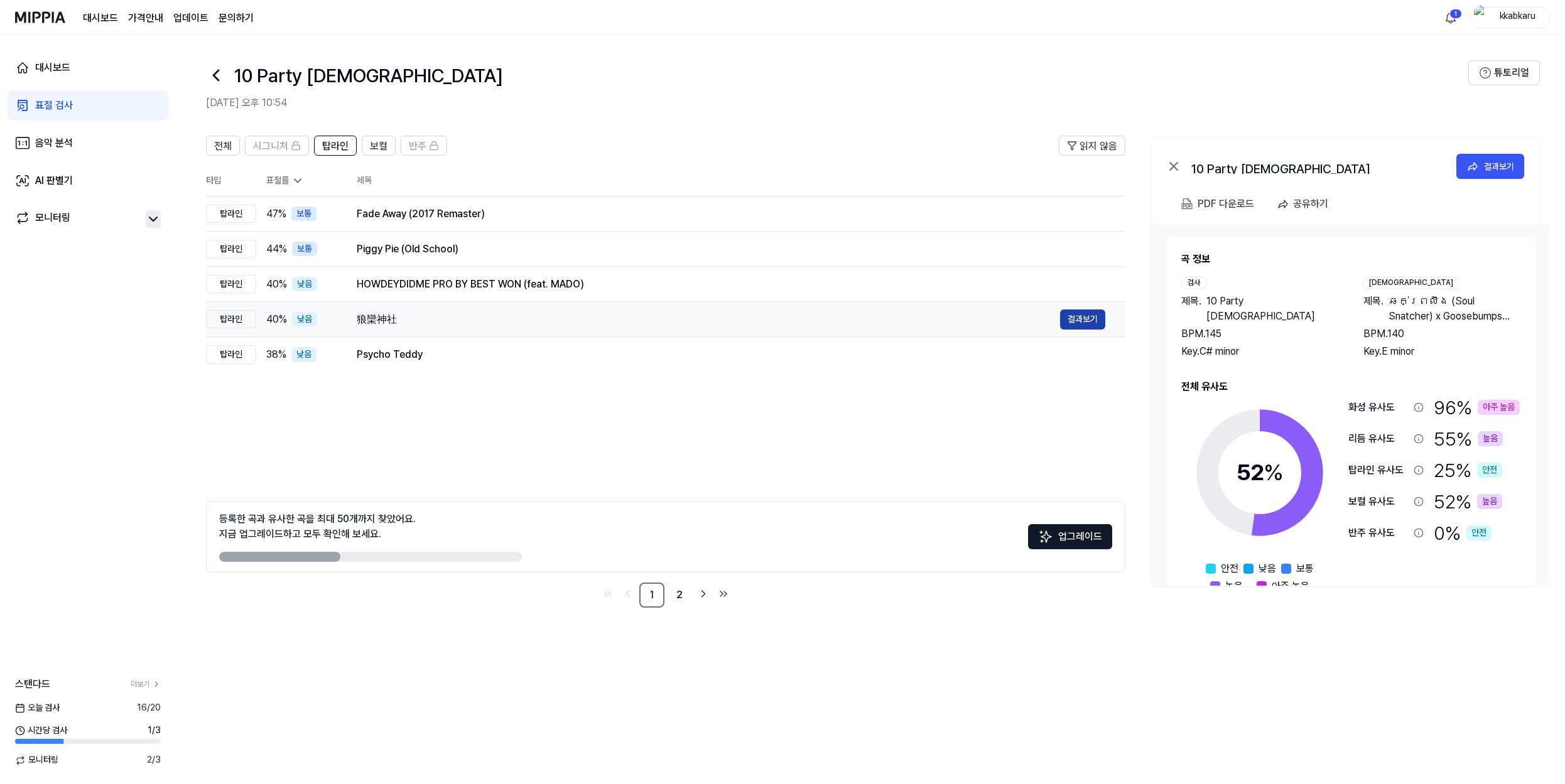
click at [1087, 321] on button "결과보기" at bounding box center [1083, 319] width 46 height 20
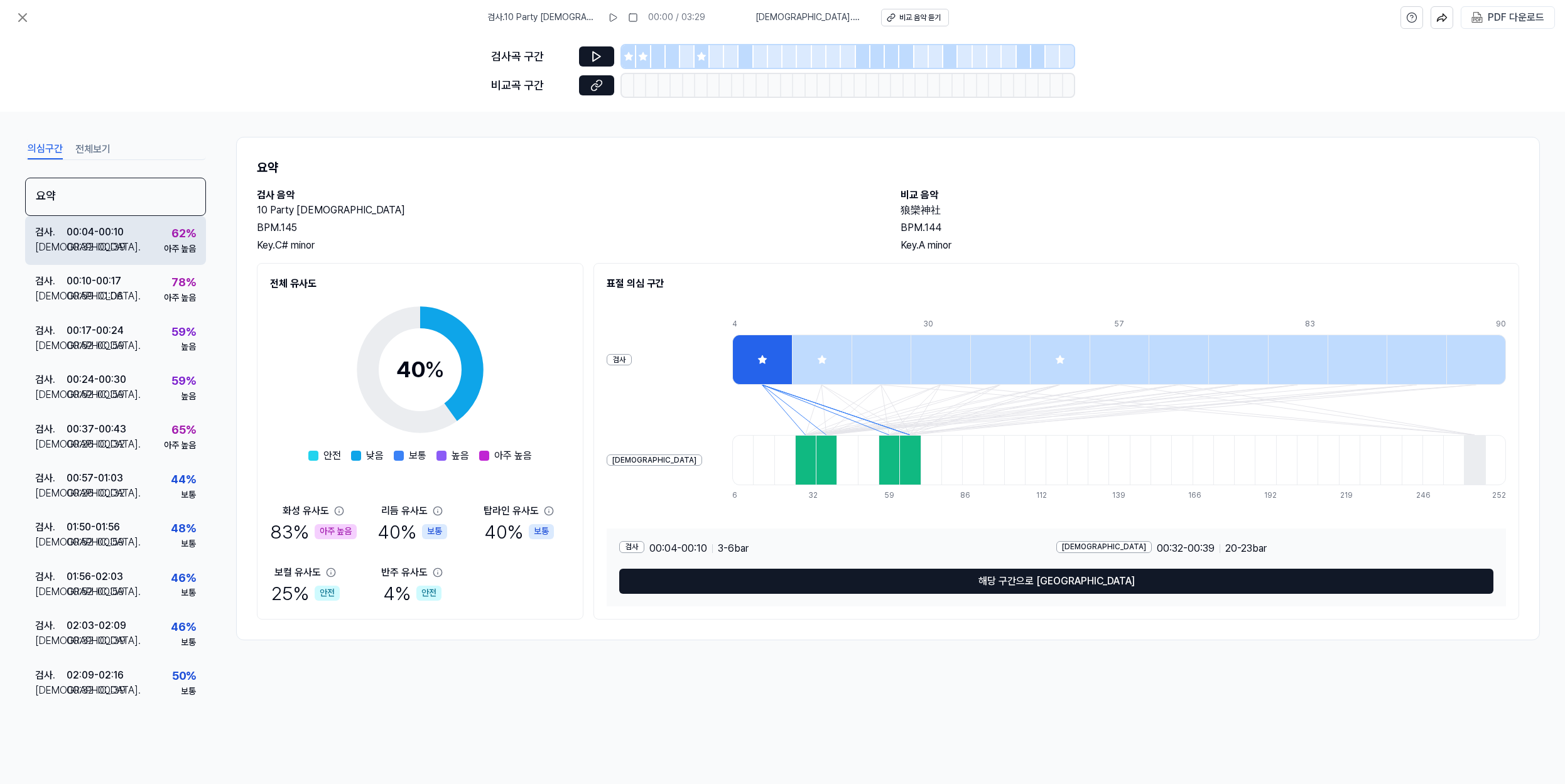
click at [153, 247] on div "검사 . 00:04 - 00:10 비교 . 00:32 - 00:39 62 % 아주 높음" at bounding box center [115, 240] width 181 height 49
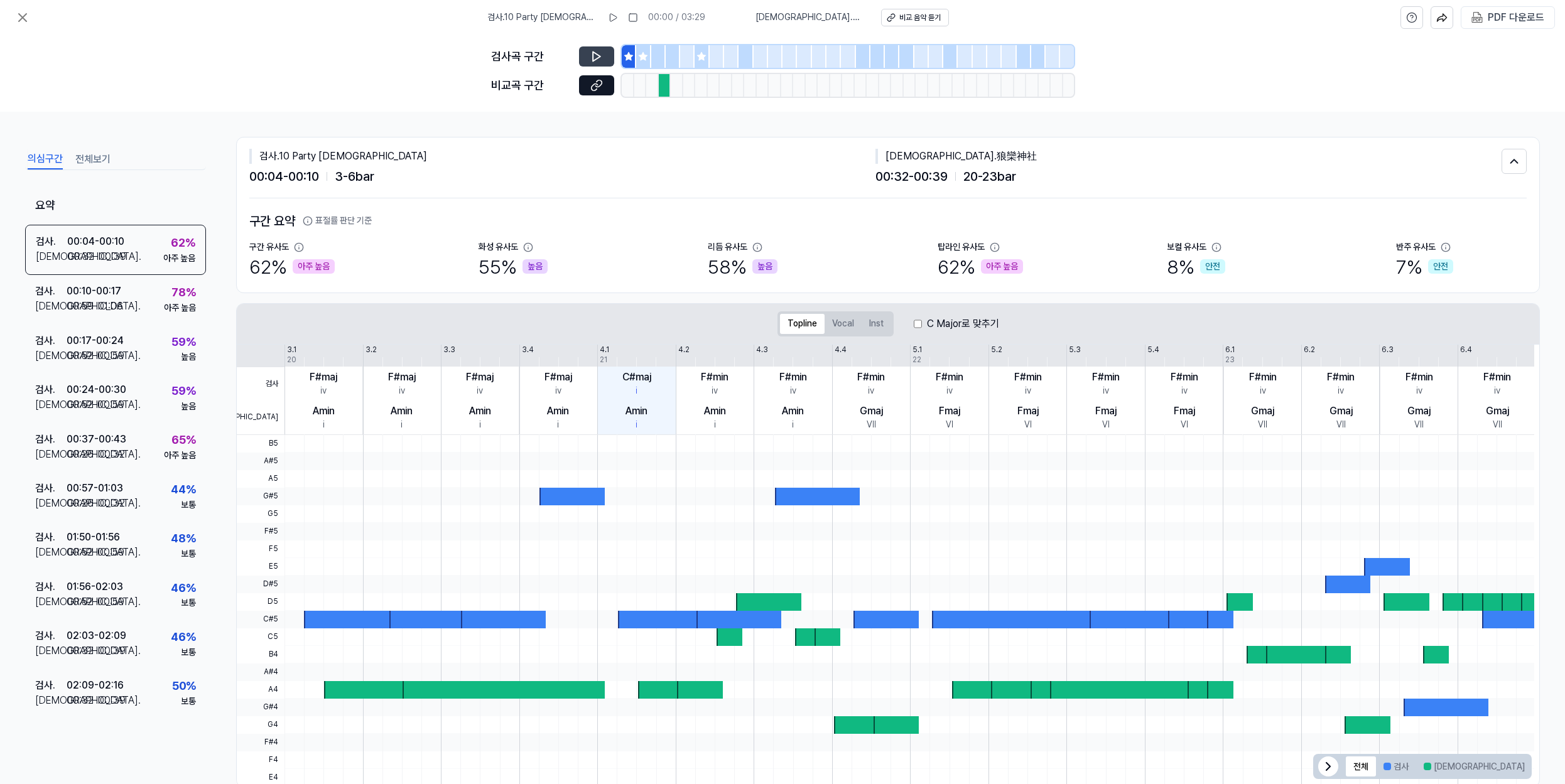
click at [592, 55] on icon at bounding box center [597, 56] width 13 height 13
click at [598, 89] on icon at bounding box center [597, 85] width 13 height 13
click at [149, 294] on div "검사 . 00:10 - 00:17 비교 . 00:59 - 01:06 78 % 아주 높음" at bounding box center [115, 299] width 181 height 49
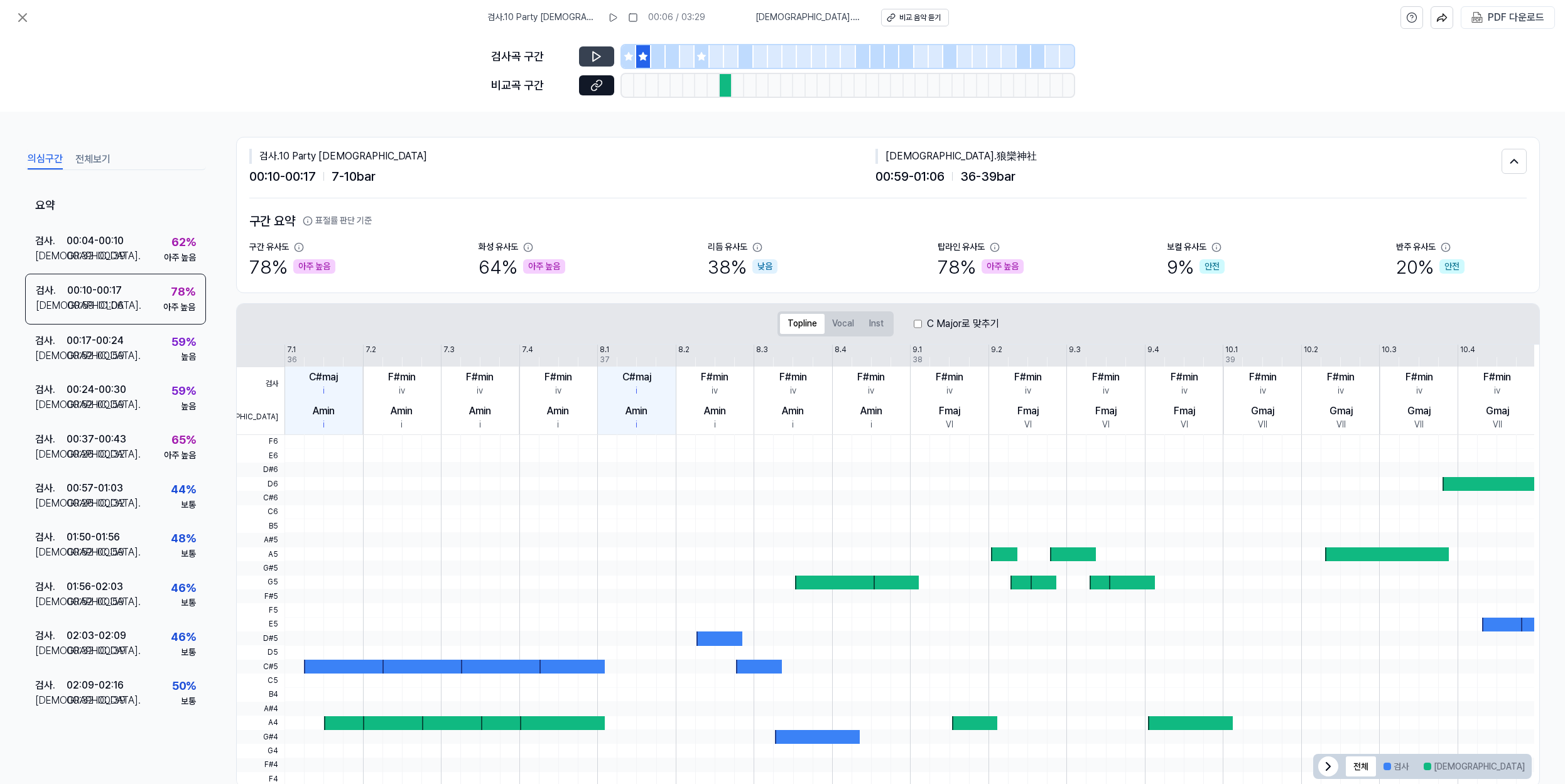
click at [586, 54] on button at bounding box center [596, 56] width 35 height 20
click at [605, 61] on button at bounding box center [596, 56] width 35 height 20
click at [21, 17] on icon at bounding box center [22, 18] width 8 height 8
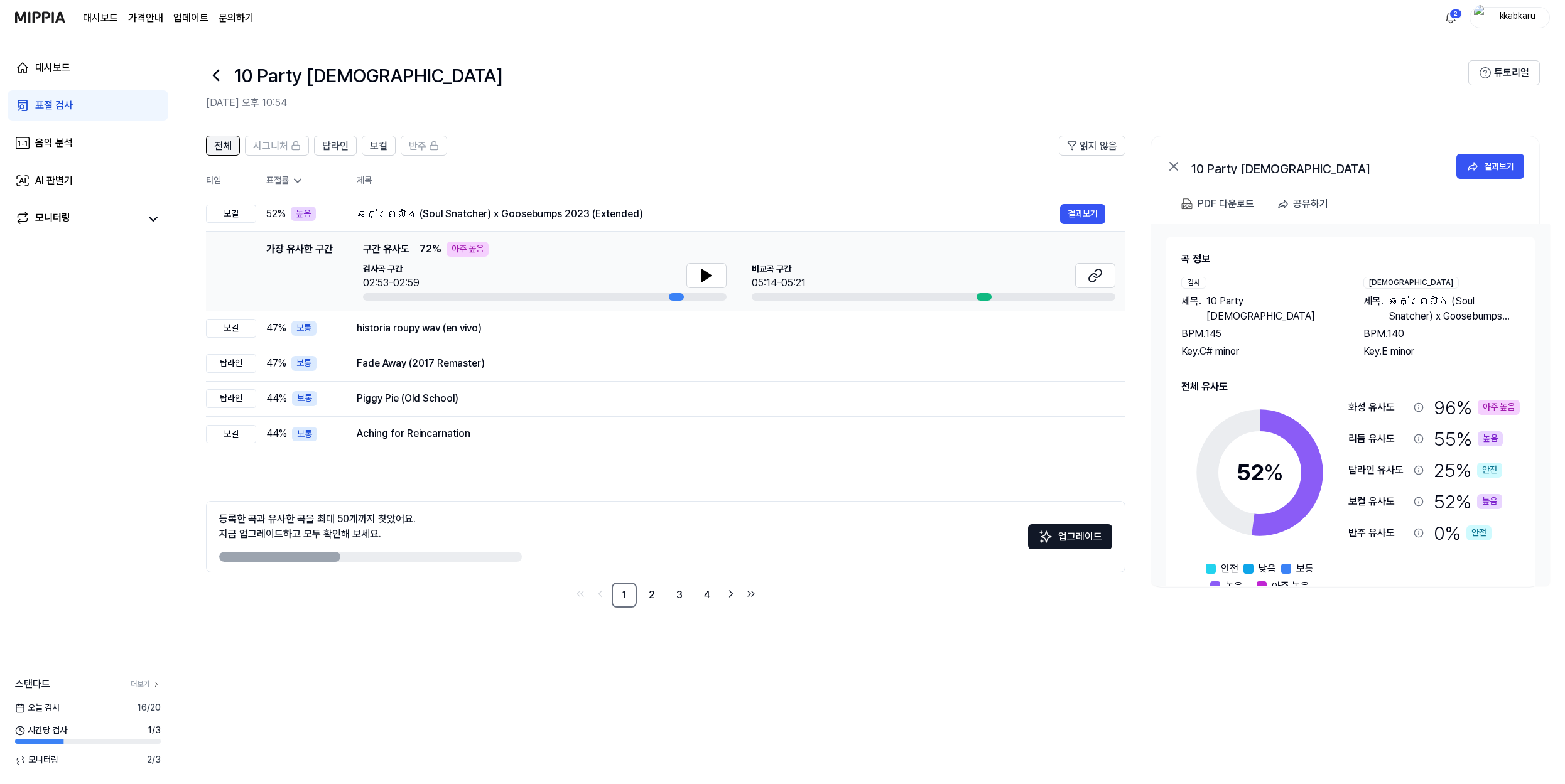
click at [216, 150] on span "전체" at bounding box center [222, 146] width 17 height 15
click at [338, 149] on span "탑라인" at bounding box center [335, 146] width 26 height 15
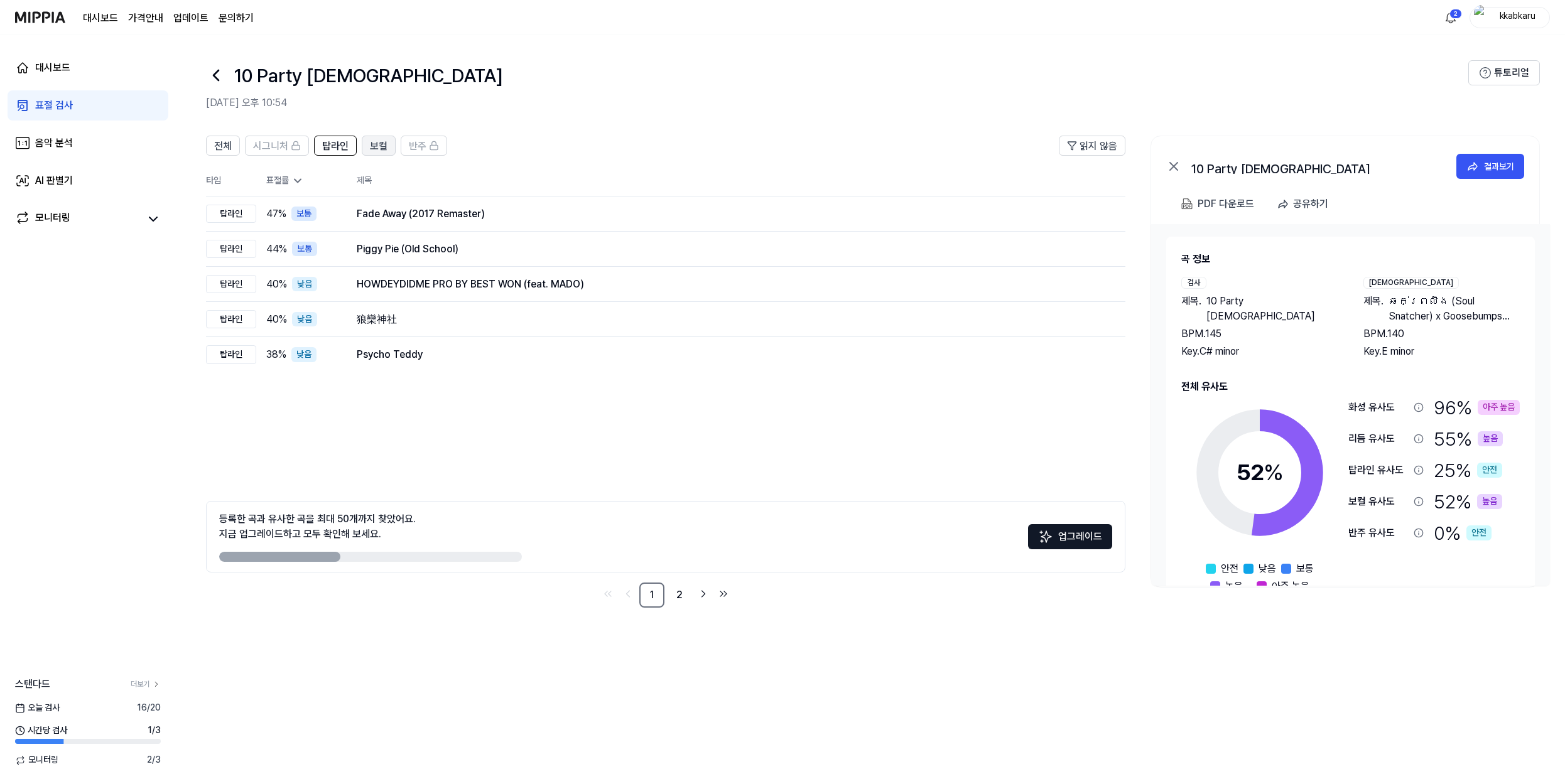
click at [372, 148] on span "보컬" at bounding box center [378, 146] width 17 height 15
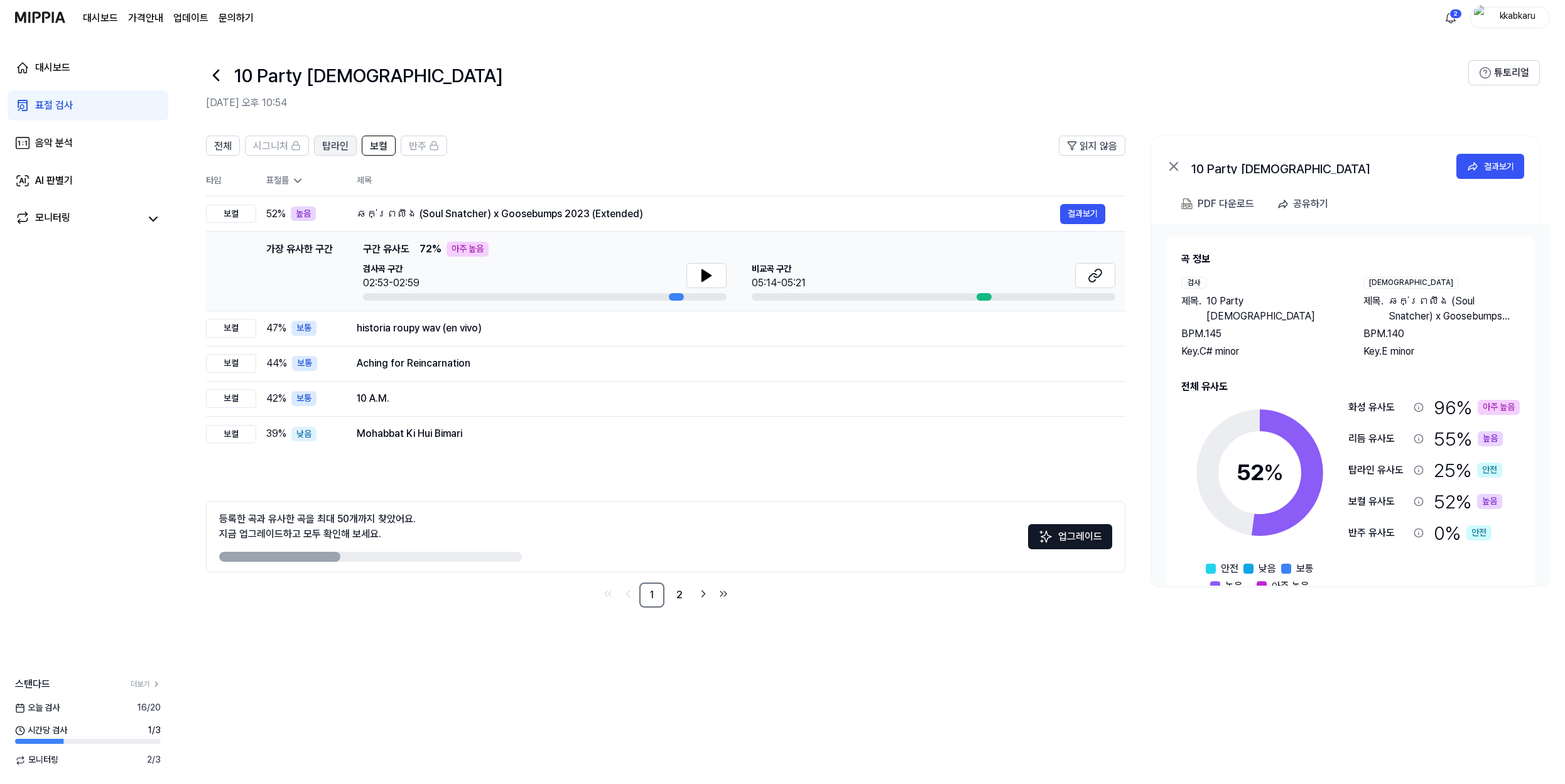
click at [337, 149] on span "탑라인" at bounding box center [335, 146] width 26 height 15
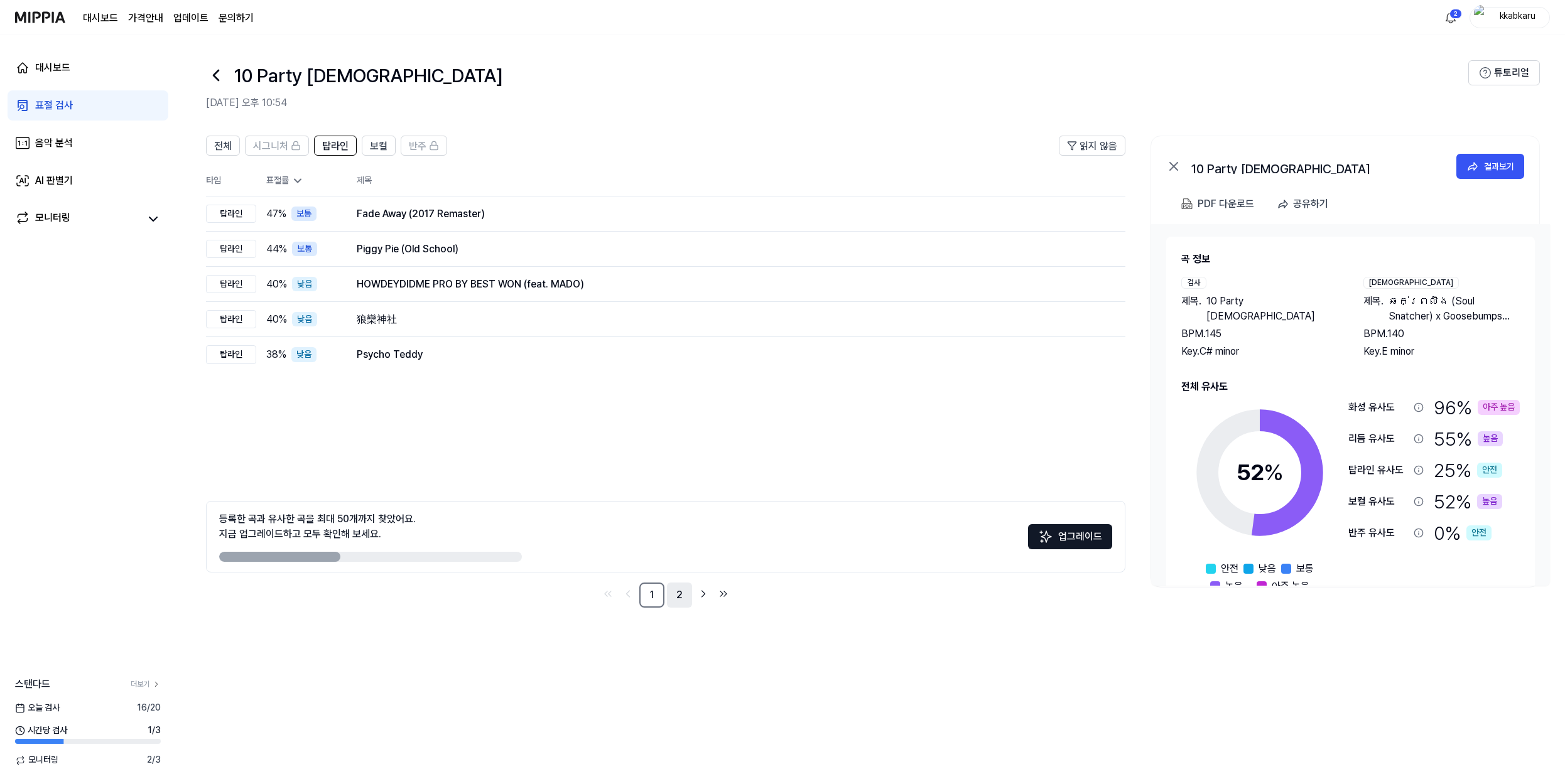
click at [687, 599] on link "2" at bounding box center [679, 595] width 25 height 25
click at [659, 599] on link "1" at bounding box center [651, 595] width 25 height 25
click at [172, 78] on div "대시보드 표절 검사 음악 분석 AI 판별기 모니터링" at bounding box center [88, 143] width 176 height 216
click at [155, 81] on link "대시보드" at bounding box center [88, 67] width 161 height 30
